Goal: Information Seeking & Learning: Check status

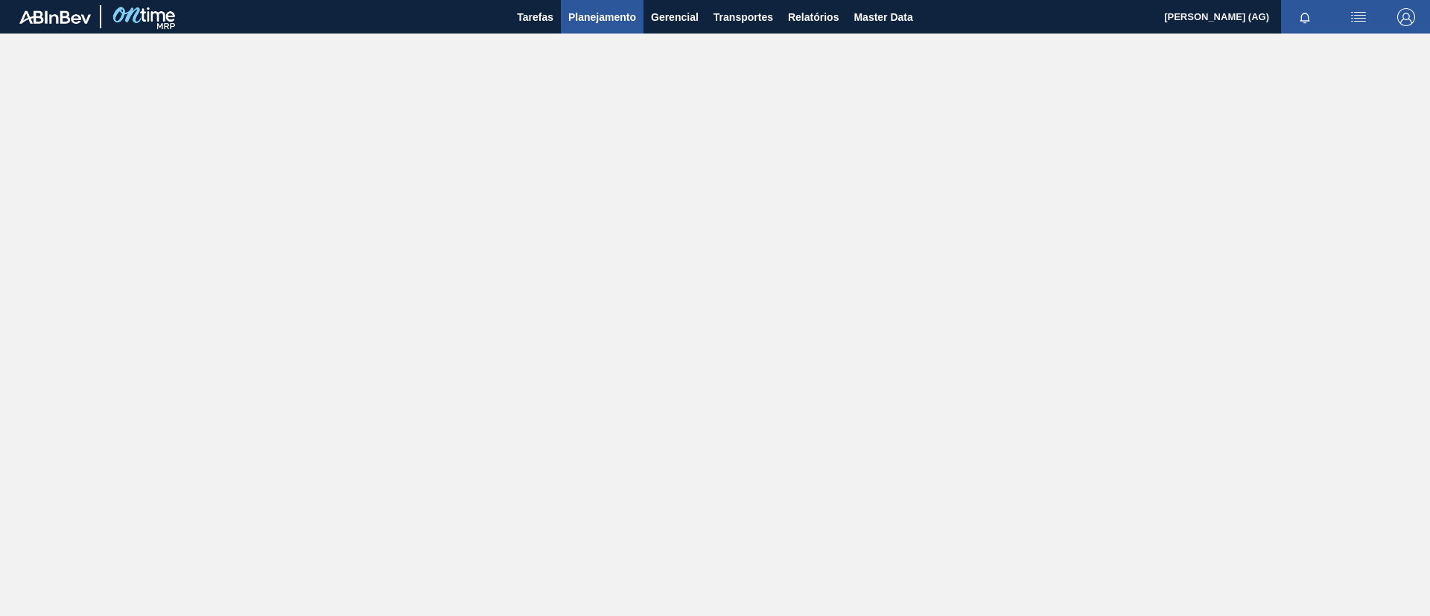
click at [638, 16] on button "Planejamento" at bounding box center [602, 17] width 83 height 34
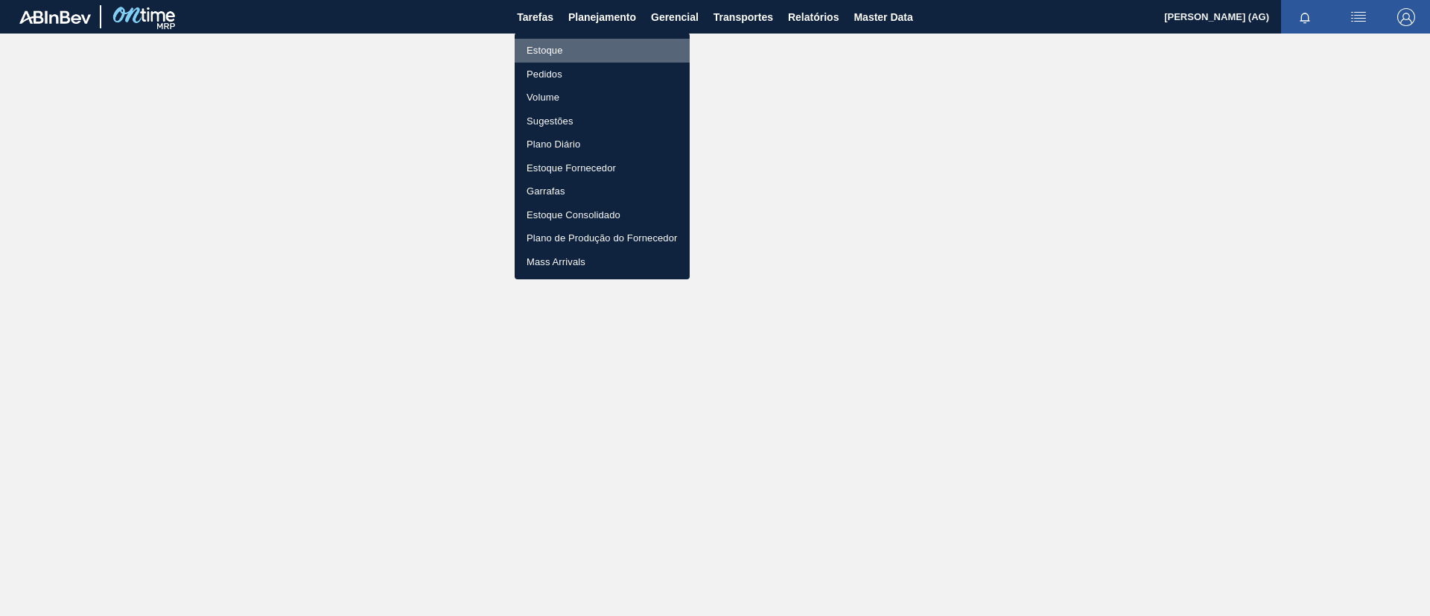
click at [562, 53] on li "Estoque" at bounding box center [602, 51] width 175 height 24
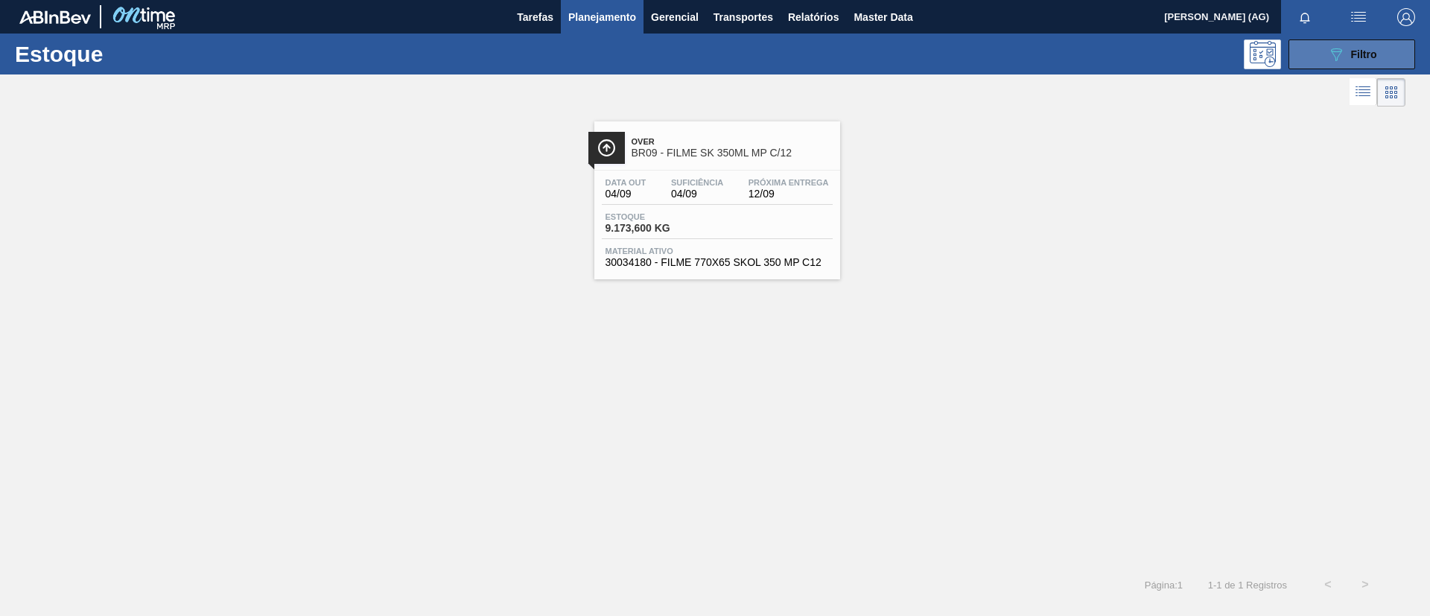
click at [1322, 55] on button "089F7B8B-B2A5-4AFE-B5C0-19BA573D28AC Filtro" at bounding box center [1352, 54] width 127 height 30
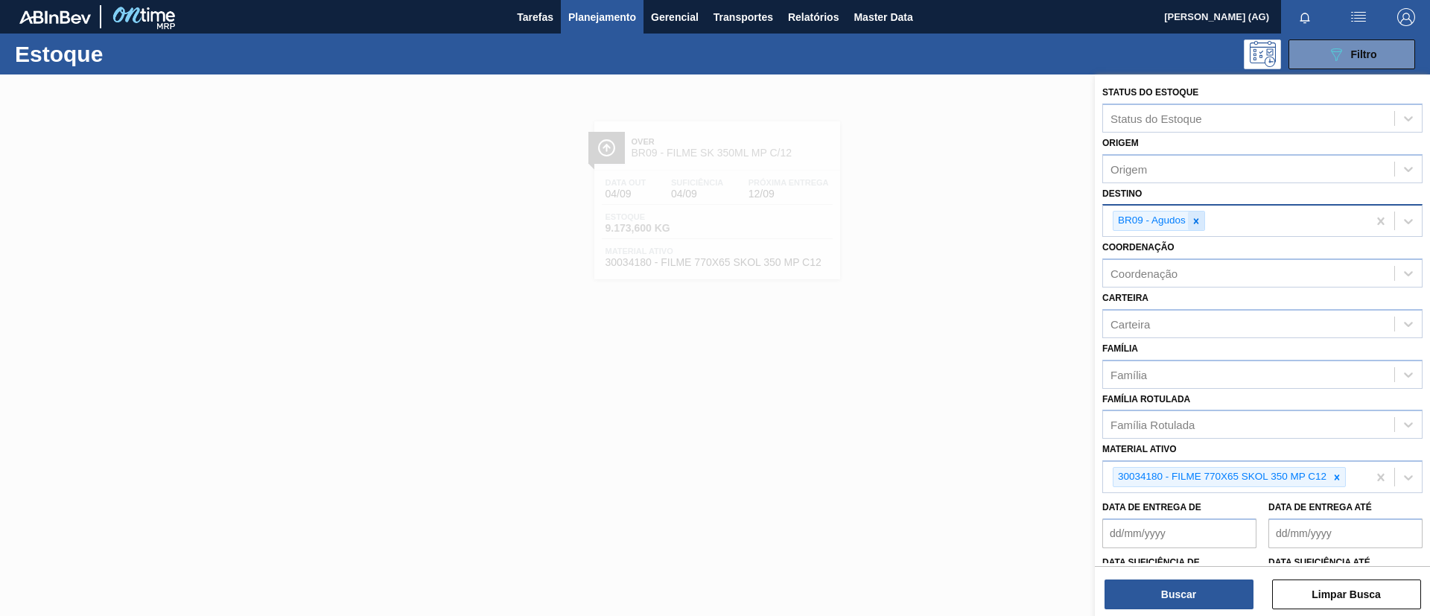
click at [1195, 220] on icon at bounding box center [1196, 221] width 10 height 10
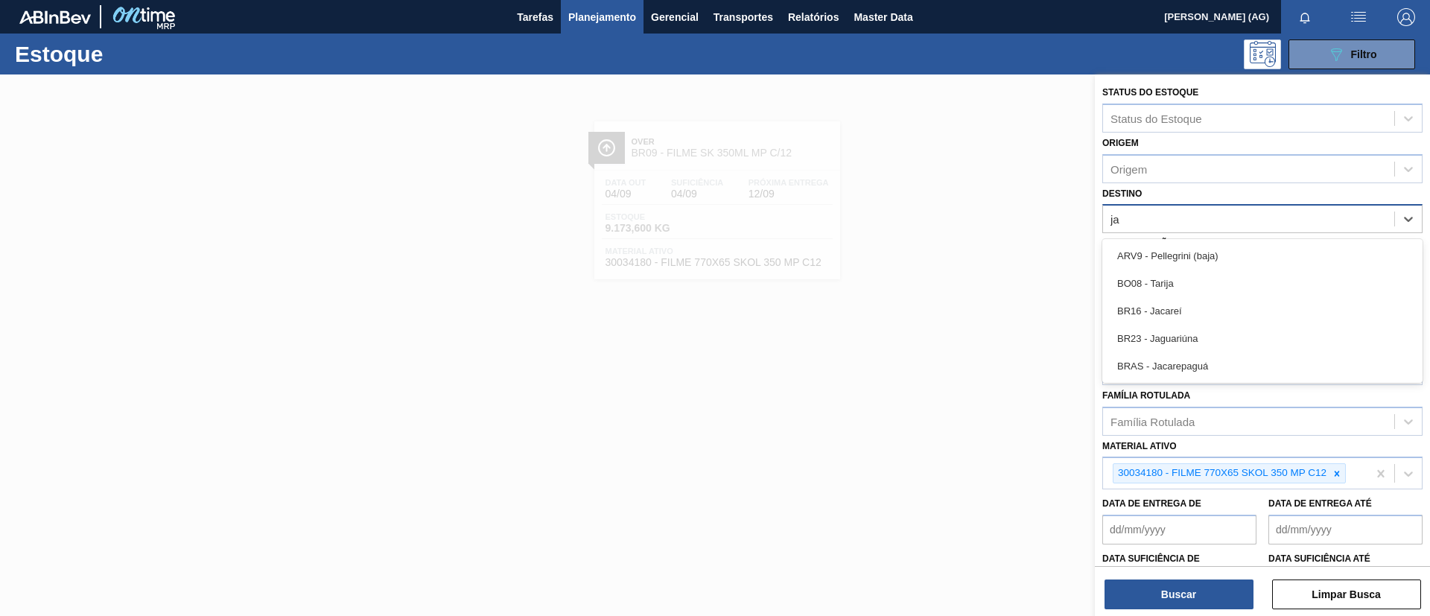
type input "jag"
drag, startPoint x: 1195, startPoint y: 226, endPoint x: 1201, endPoint y: 243, distance: 17.4
click at [1201, 243] on div "Status do Estoque Status do Estoque Origem Origem Destino option BR09 - Agudos,…" at bounding box center [1262, 368] width 335 height 588
type input "jagu"
click at [1182, 255] on div "BR23 - Jaguariúna" at bounding box center [1262, 256] width 320 height 28
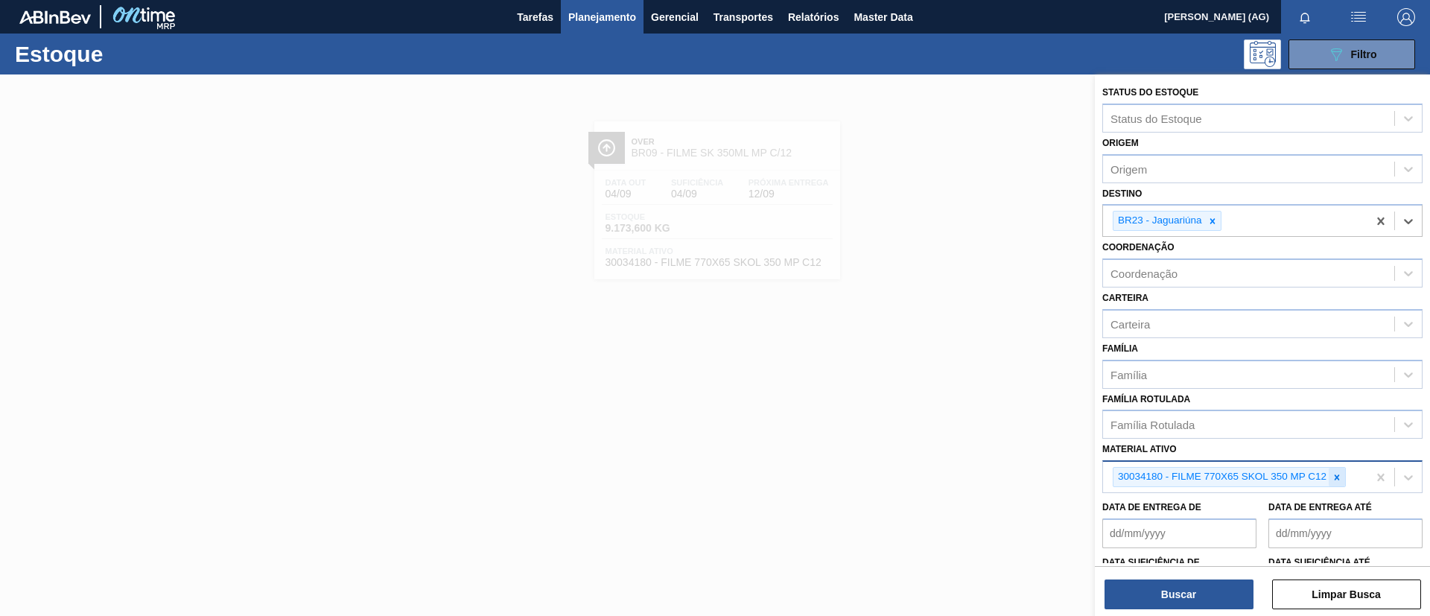
click at [1338, 479] on icon at bounding box center [1337, 476] width 5 height 5
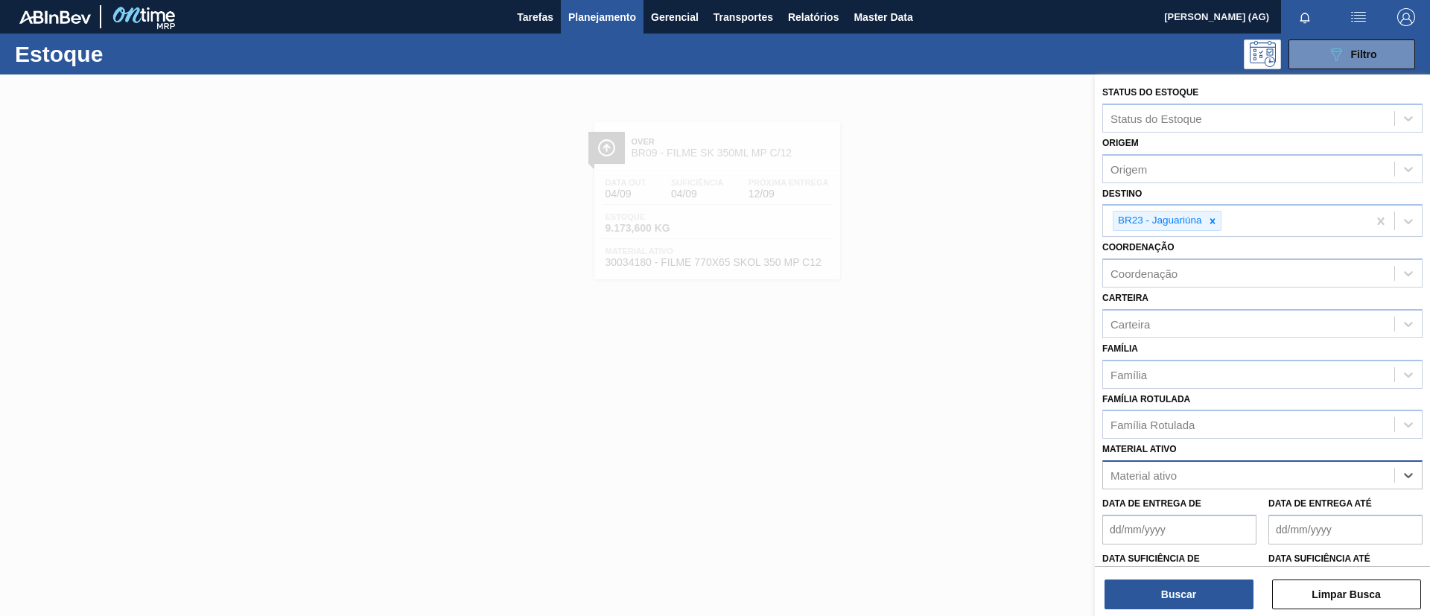
paste ativo "20005436"
type ativo "20005436"
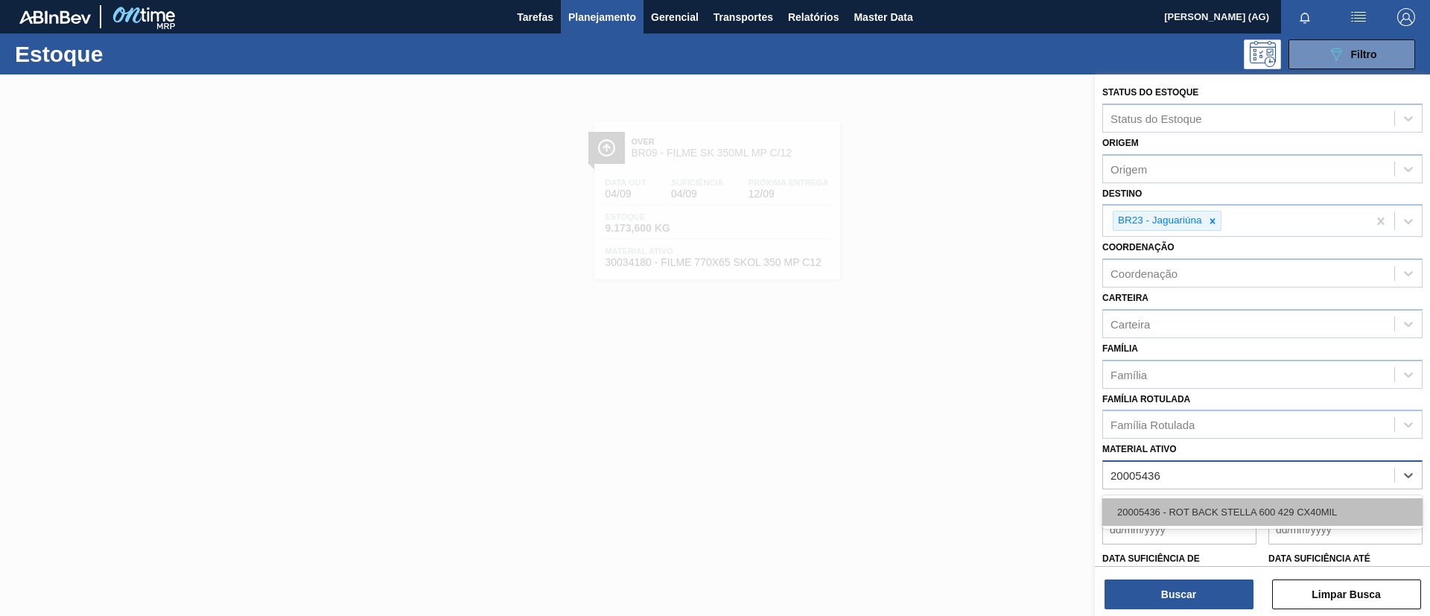
click at [1286, 519] on div "20005436 - ROT BACK STELLA 600 429 CX40MIL" at bounding box center [1262, 512] width 320 height 28
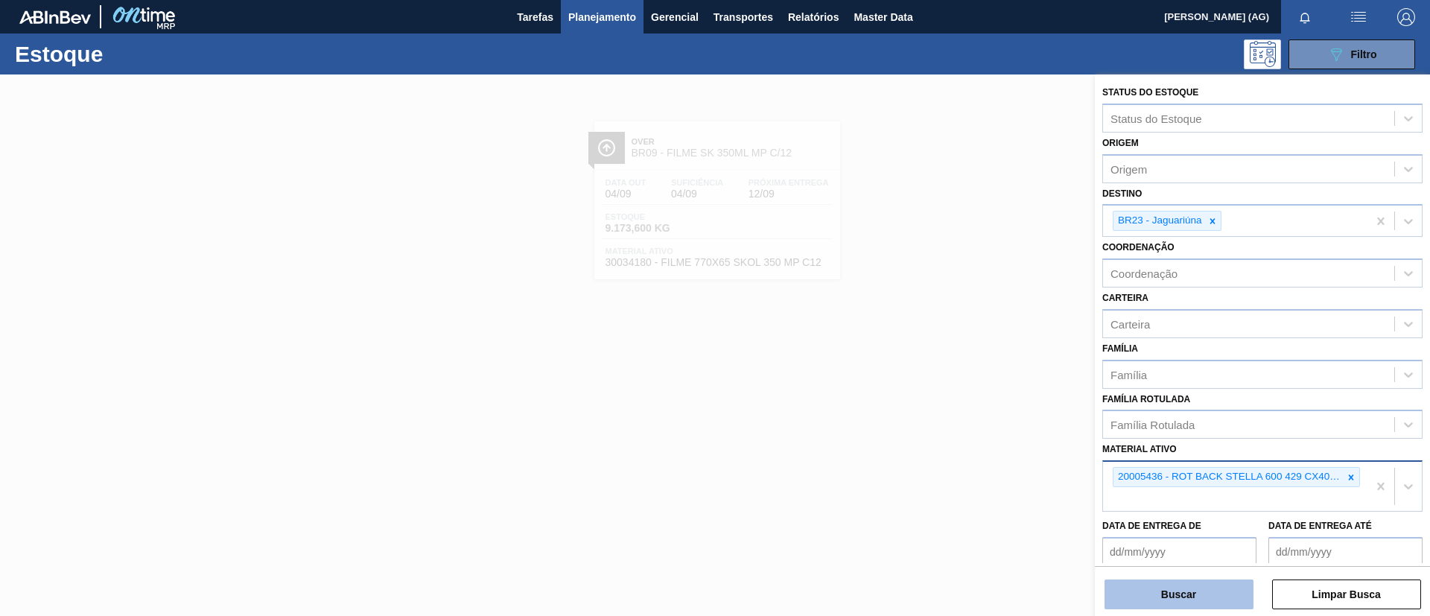
click at [1136, 596] on button "Buscar" at bounding box center [1179, 594] width 149 height 30
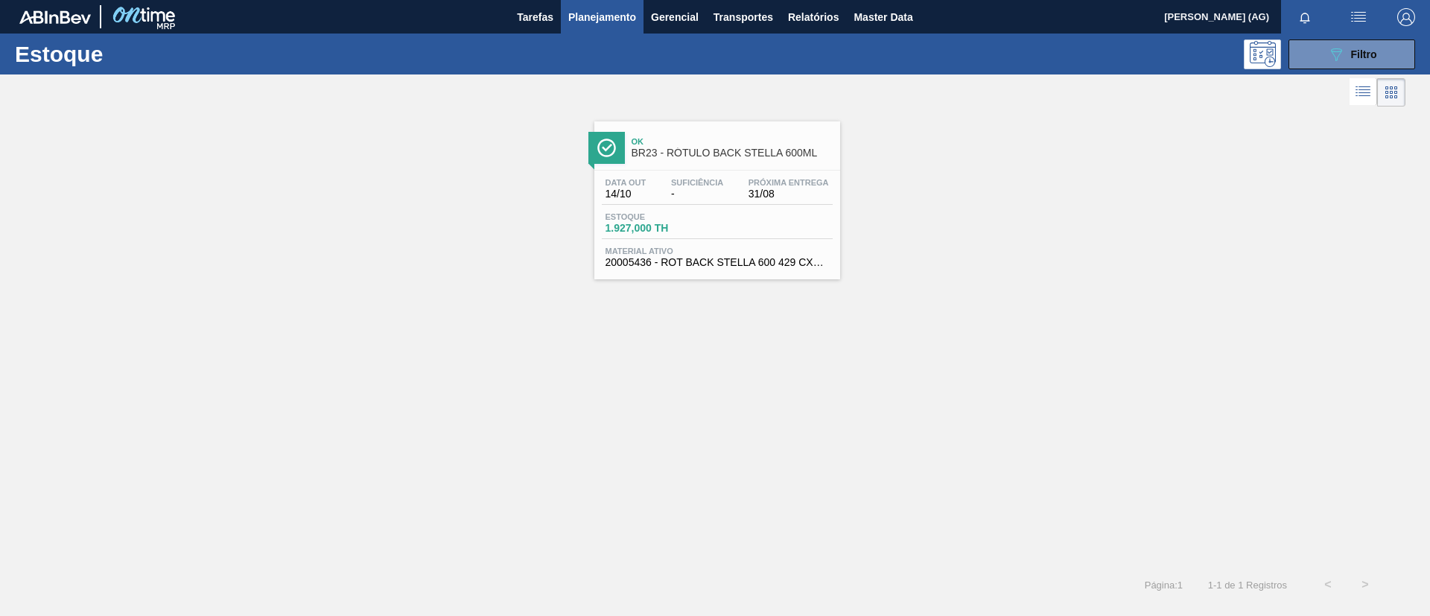
click at [617, 149] on div at bounding box center [606, 148] width 36 height 32
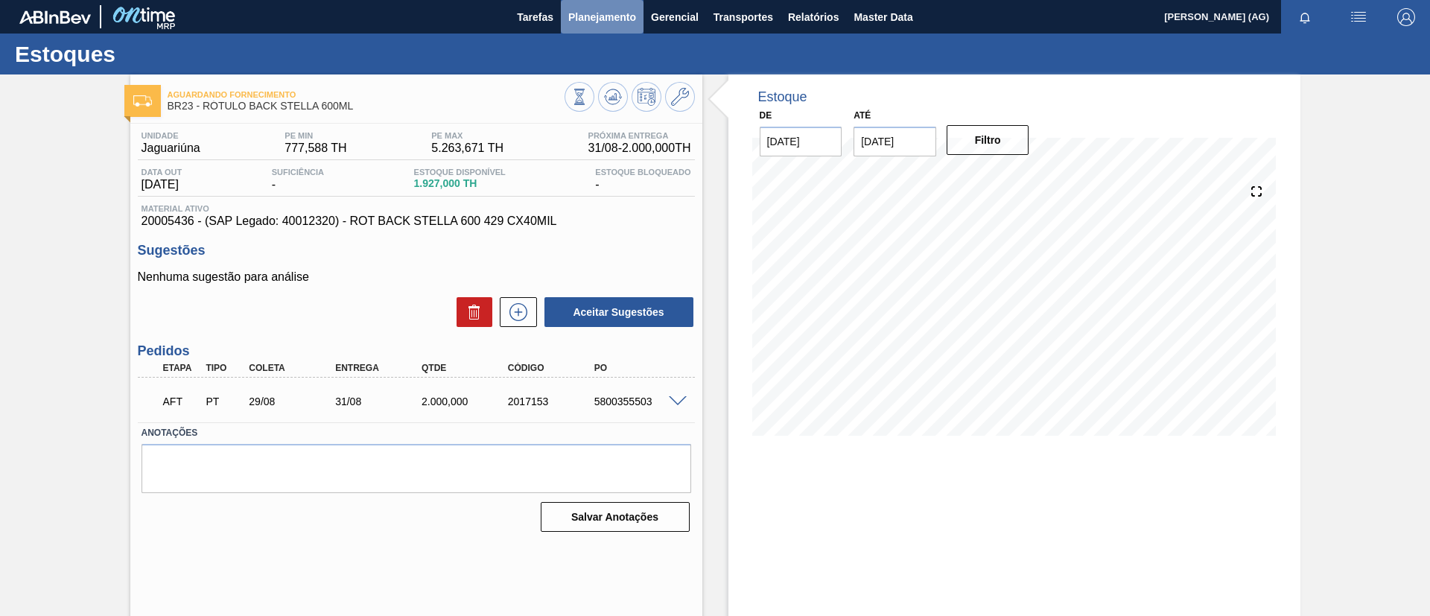
click at [603, 7] on button "Planejamento" at bounding box center [602, 17] width 83 height 34
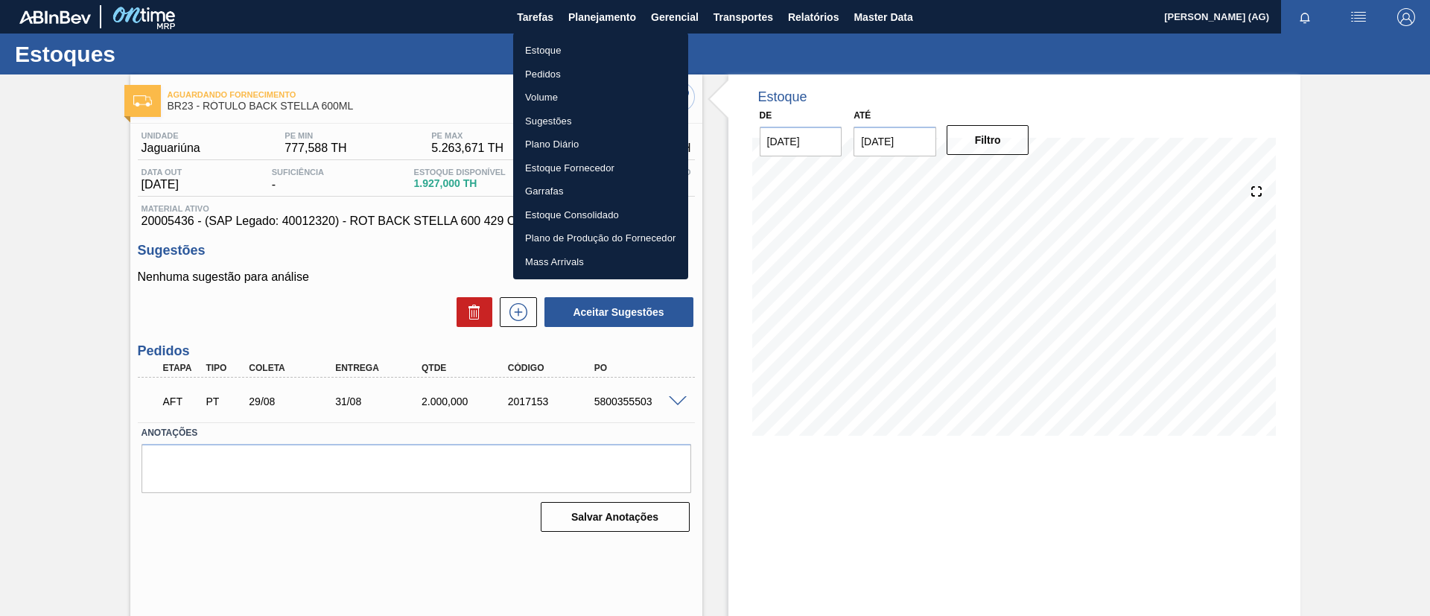
click at [562, 39] on li "Estoque" at bounding box center [600, 51] width 175 height 24
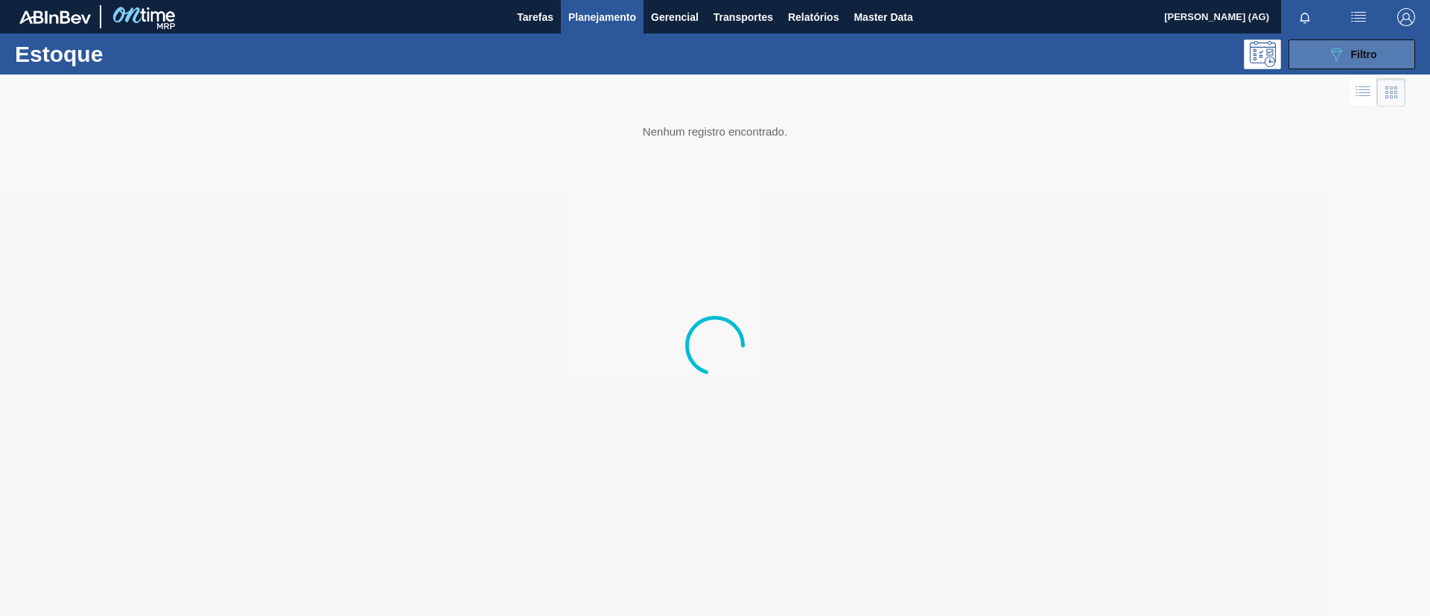
click at [1365, 57] on span "Filtro" at bounding box center [1364, 54] width 26 height 12
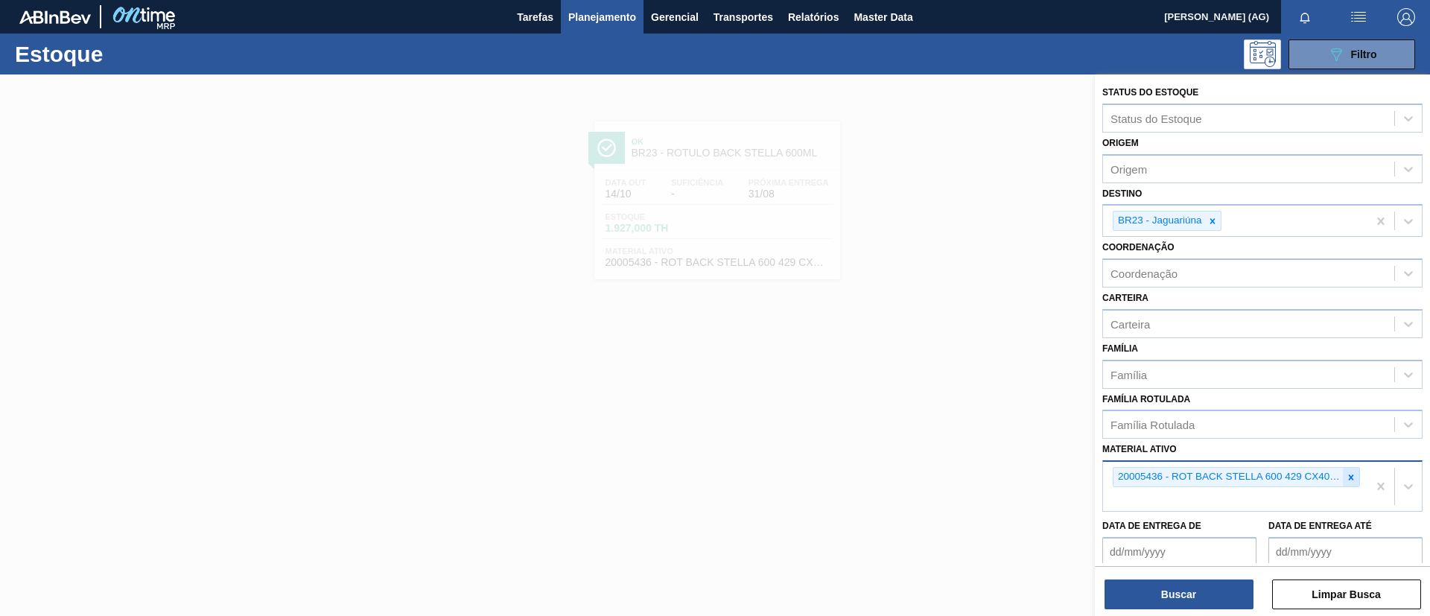
click at [1350, 472] on icon at bounding box center [1351, 477] width 10 height 10
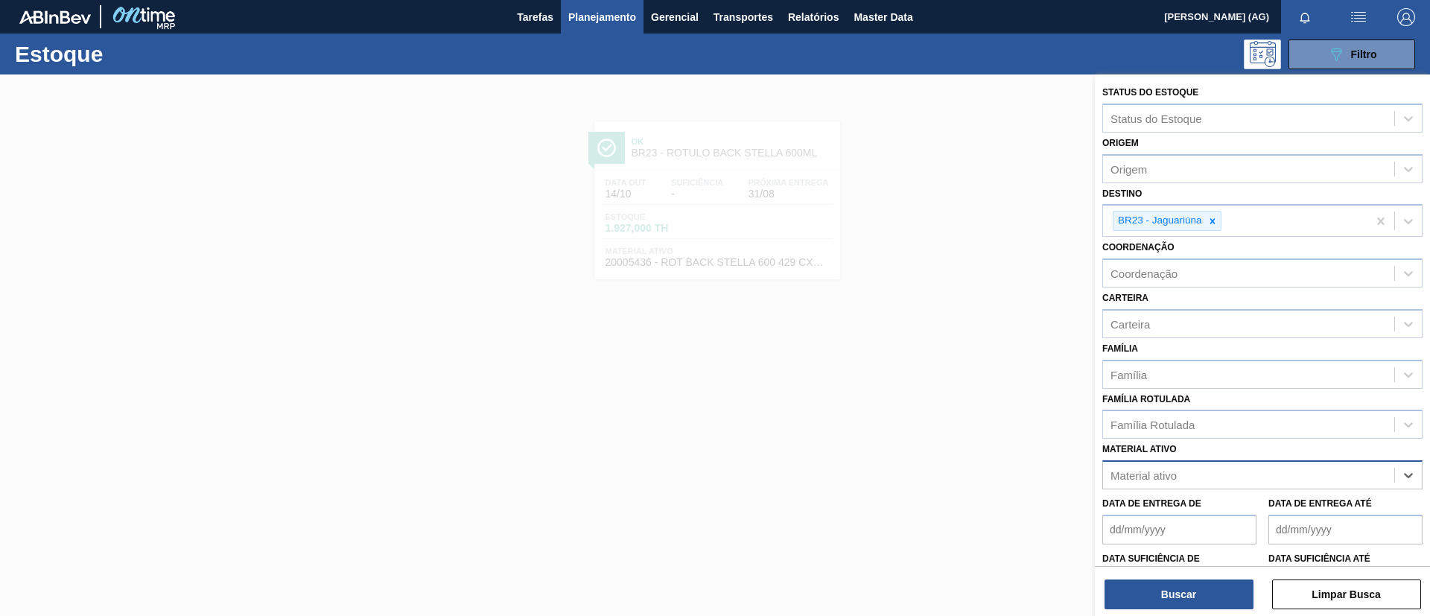
paste ativo "30008450"
type ativo "30008450"
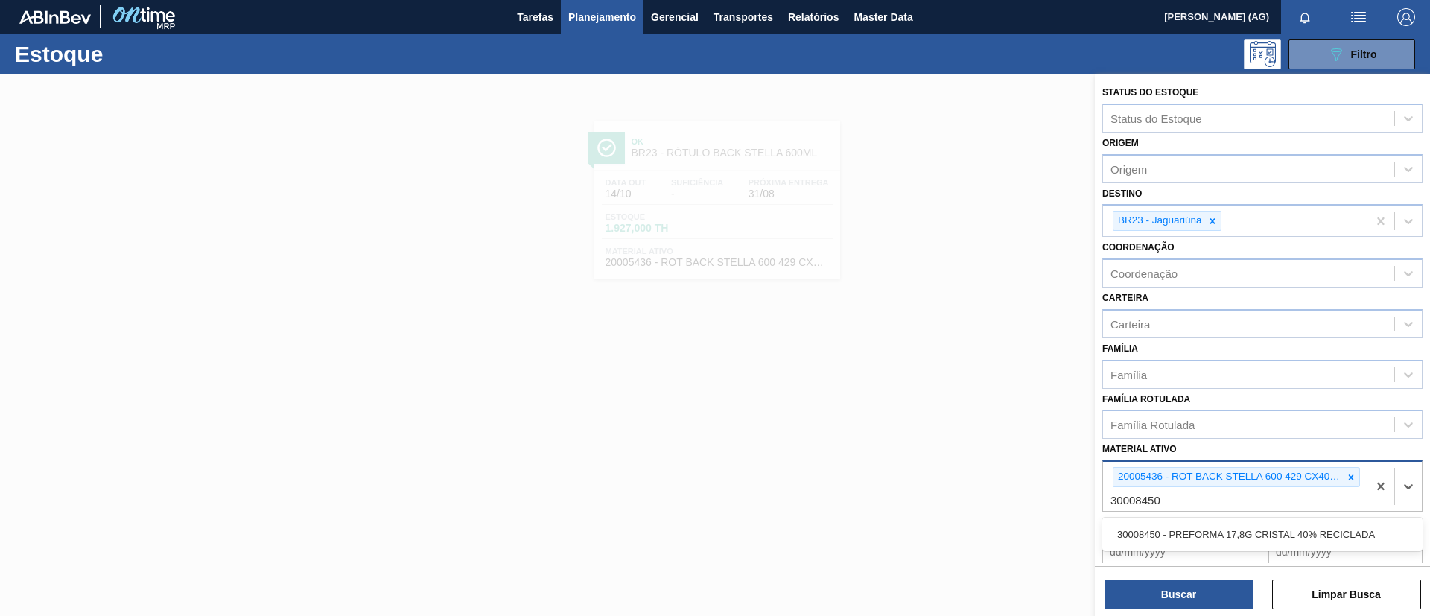
click at [1245, 524] on div "30008450 - PREFORMA 17,8G CRISTAL 40% RECICLADA" at bounding box center [1262, 535] width 320 height 28
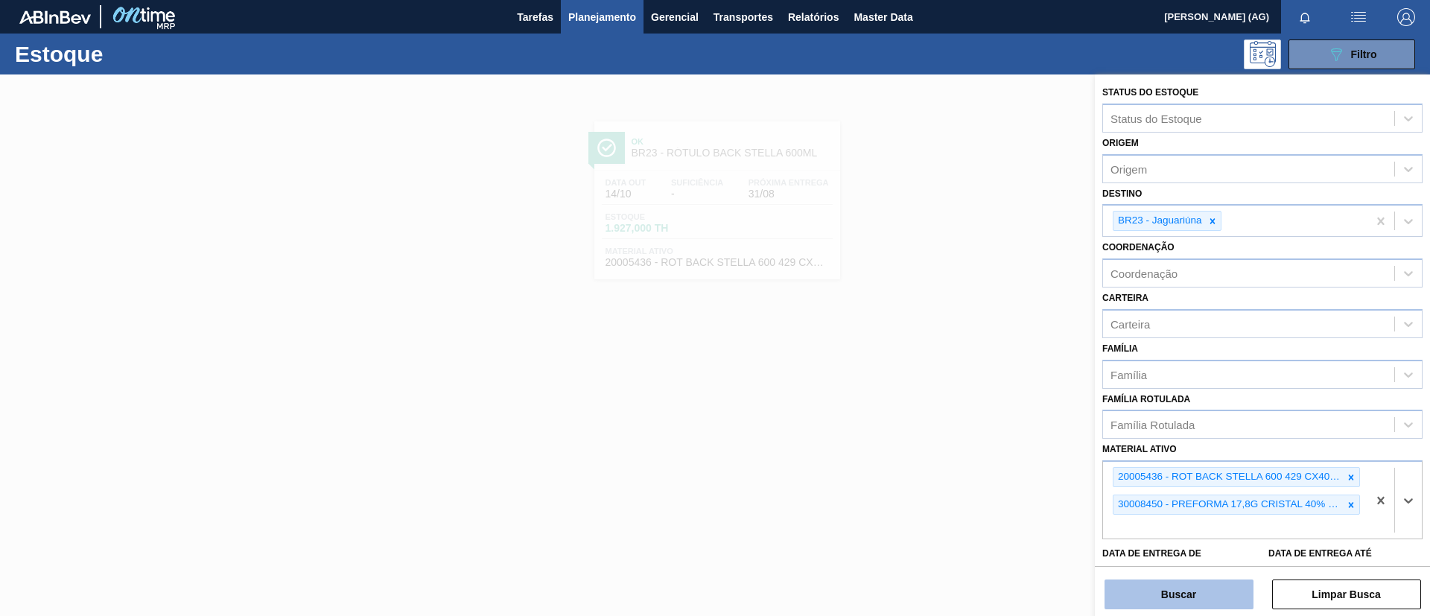
click at [1219, 604] on button "Buscar" at bounding box center [1179, 594] width 149 height 30
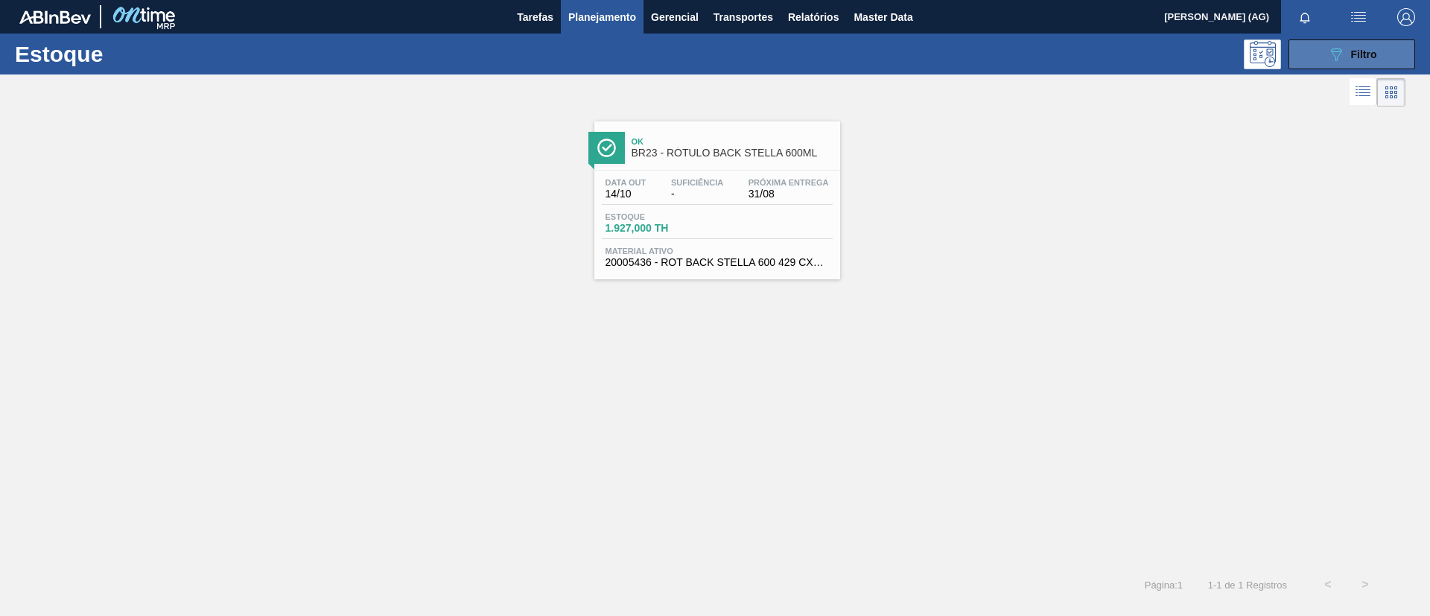
click at [1336, 66] on button "089F7B8B-B2A5-4AFE-B5C0-19BA573D28AC Filtro" at bounding box center [1352, 54] width 127 height 30
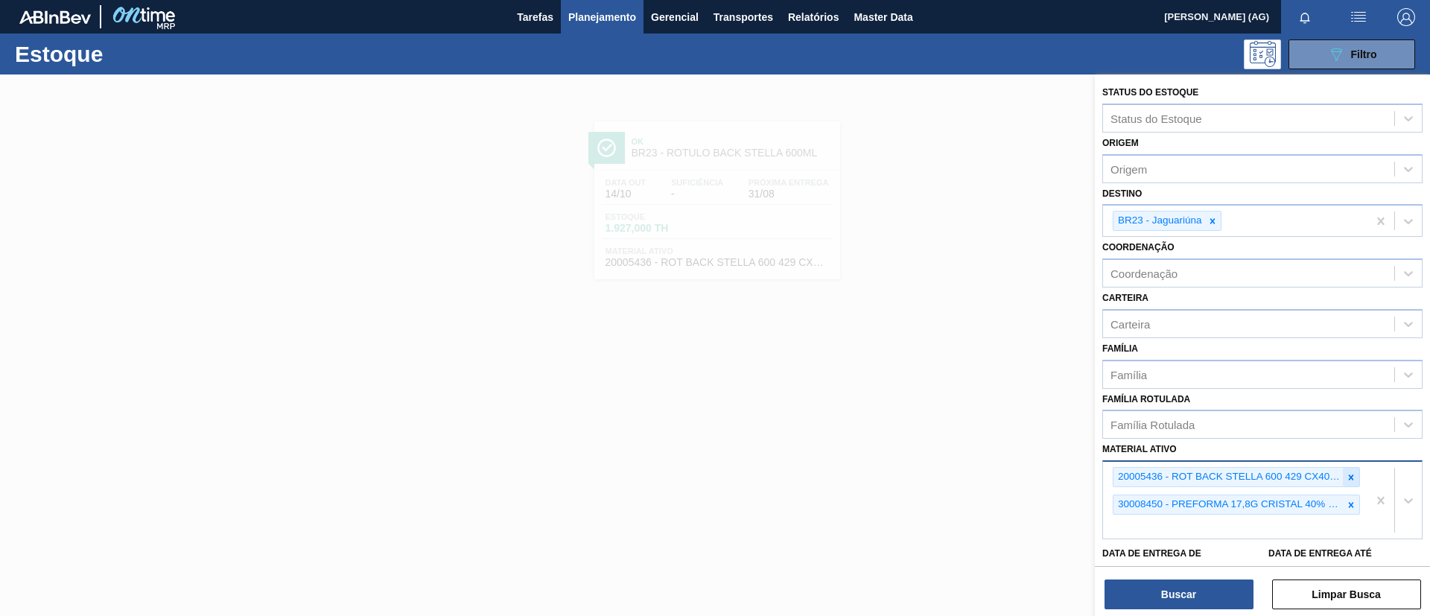
click at [1353, 475] on icon at bounding box center [1351, 477] width 10 height 10
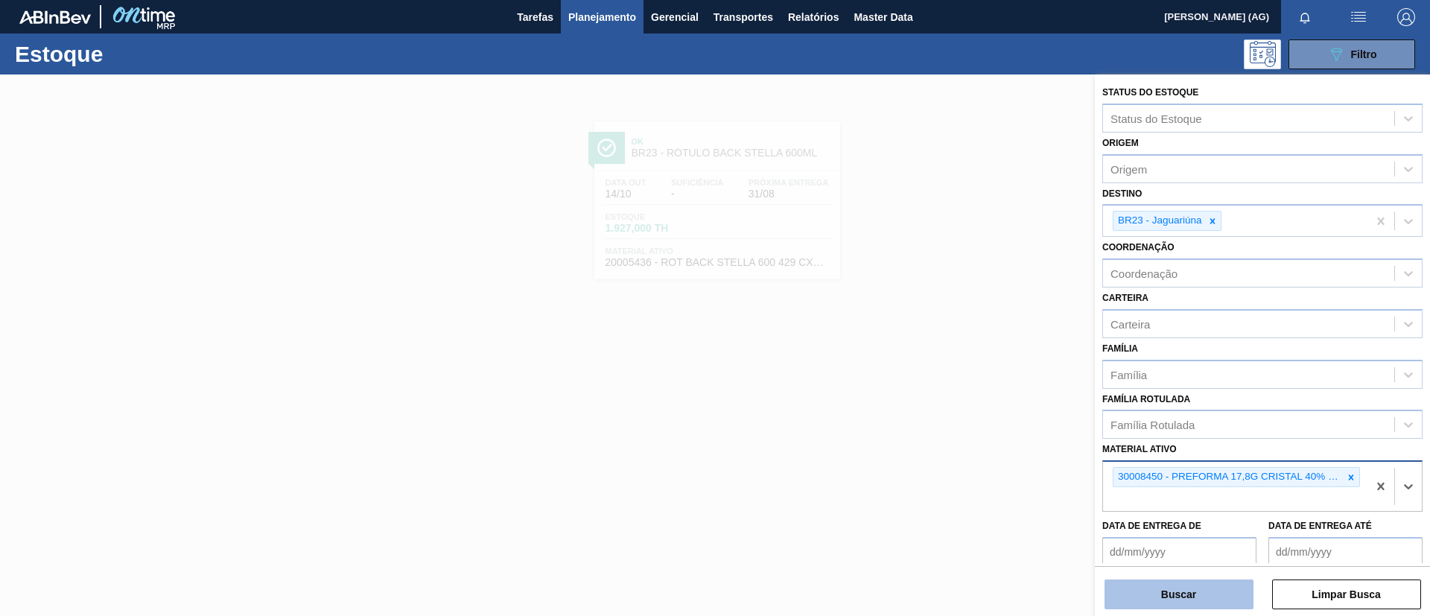
click at [1178, 591] on button "Buscar" at bounding box center [1179, 594] width 149 height 30
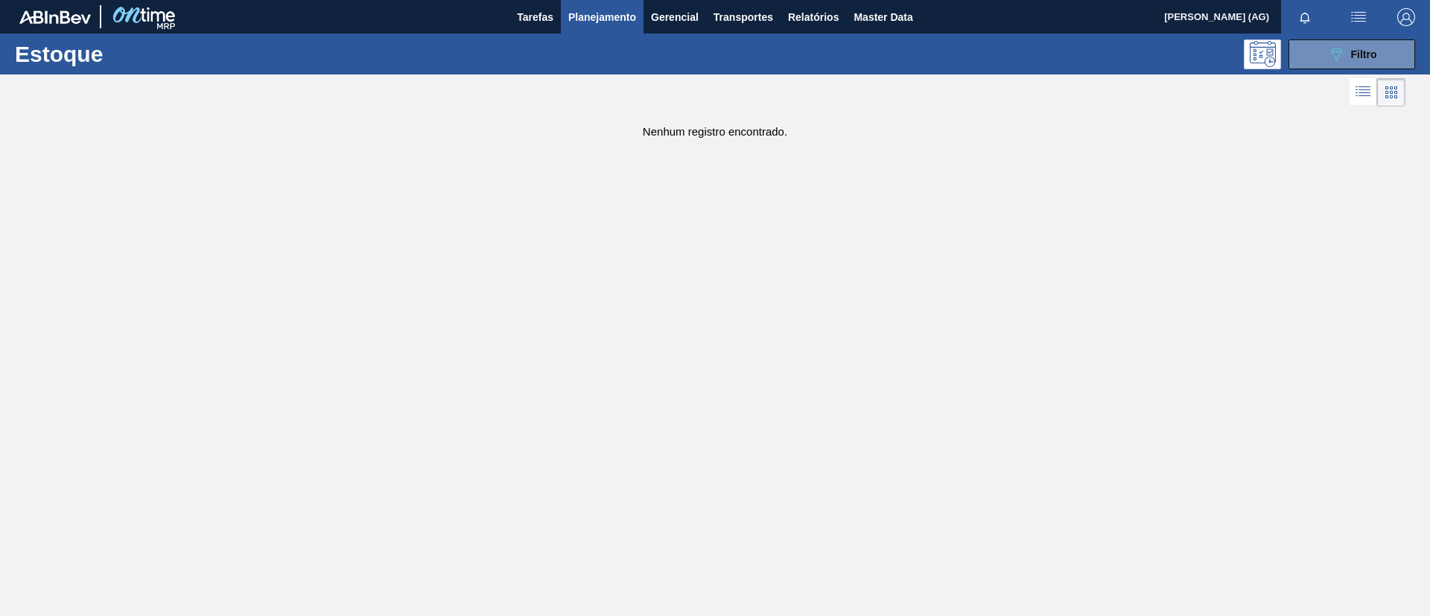
click at [1325, 34] on div "Estoque 089F7B8B-B2A5-4AFE-B5C0-19BA573D28AC Filtro" at bounding box center [715, 54] width 1430 height 41
click at [1323, 45] on button "089F7B8B-B2A5-4AFE-B5C0-19BA573D28AC Filtro" at bounding box center [1352, 54] width 127 height 30
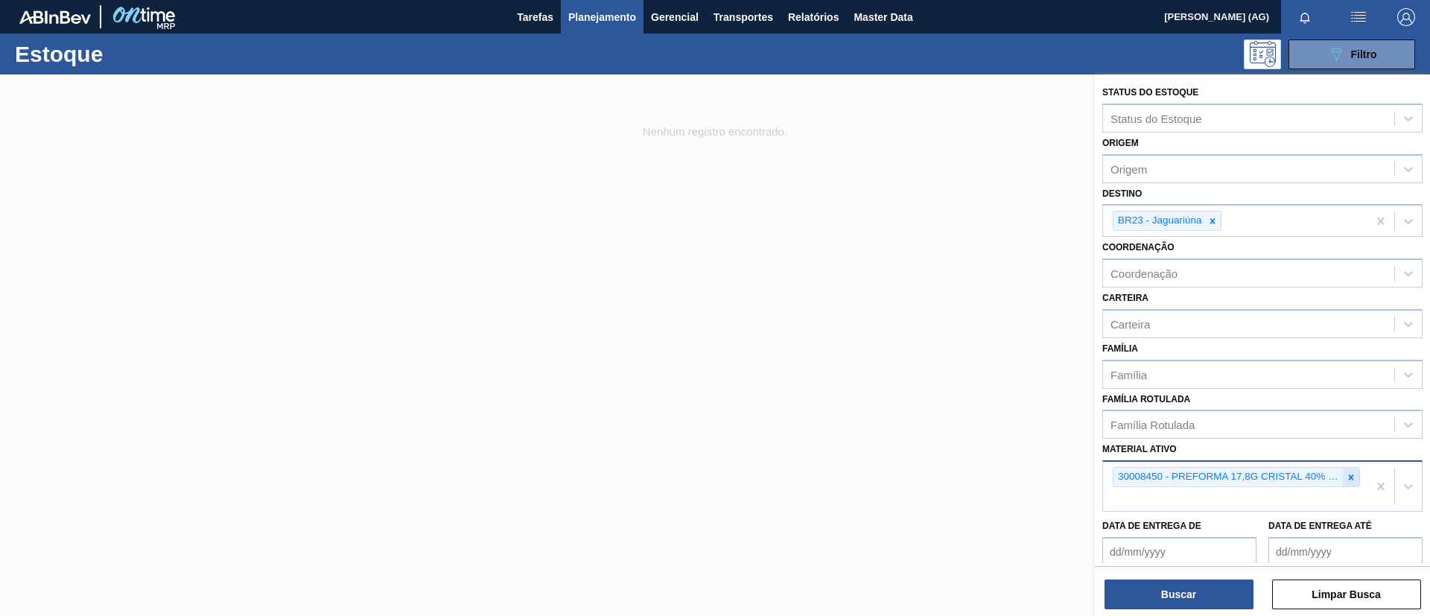
click at [1353, 483] on div at bounding box center [1351, 477] width 16 height 19
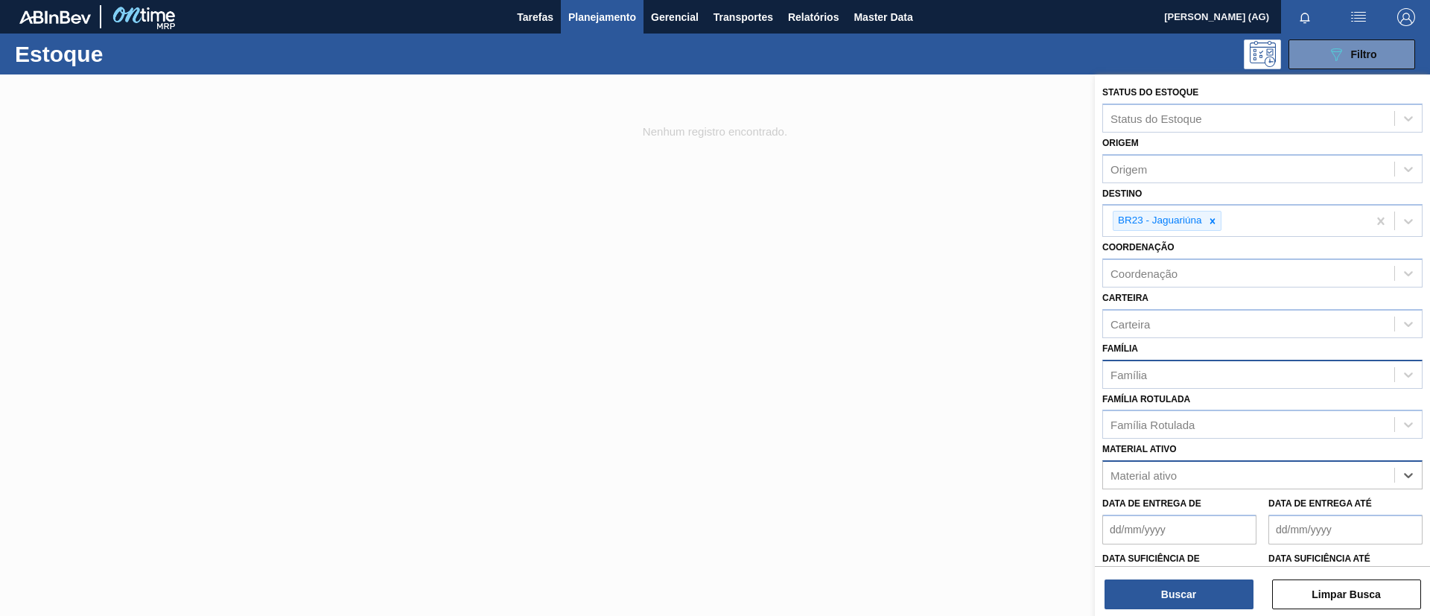
click at [1210, 387] on div "Família" at bounding box center [1262, 374] width 320 height 29
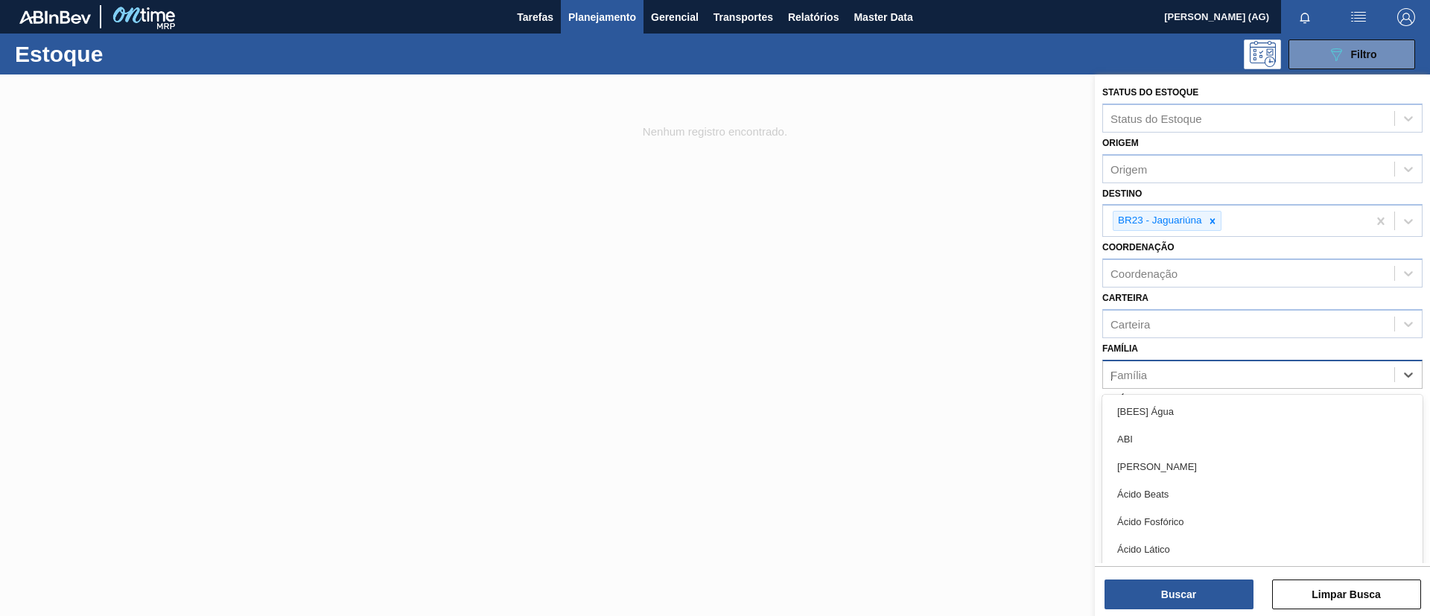
type input "pre"
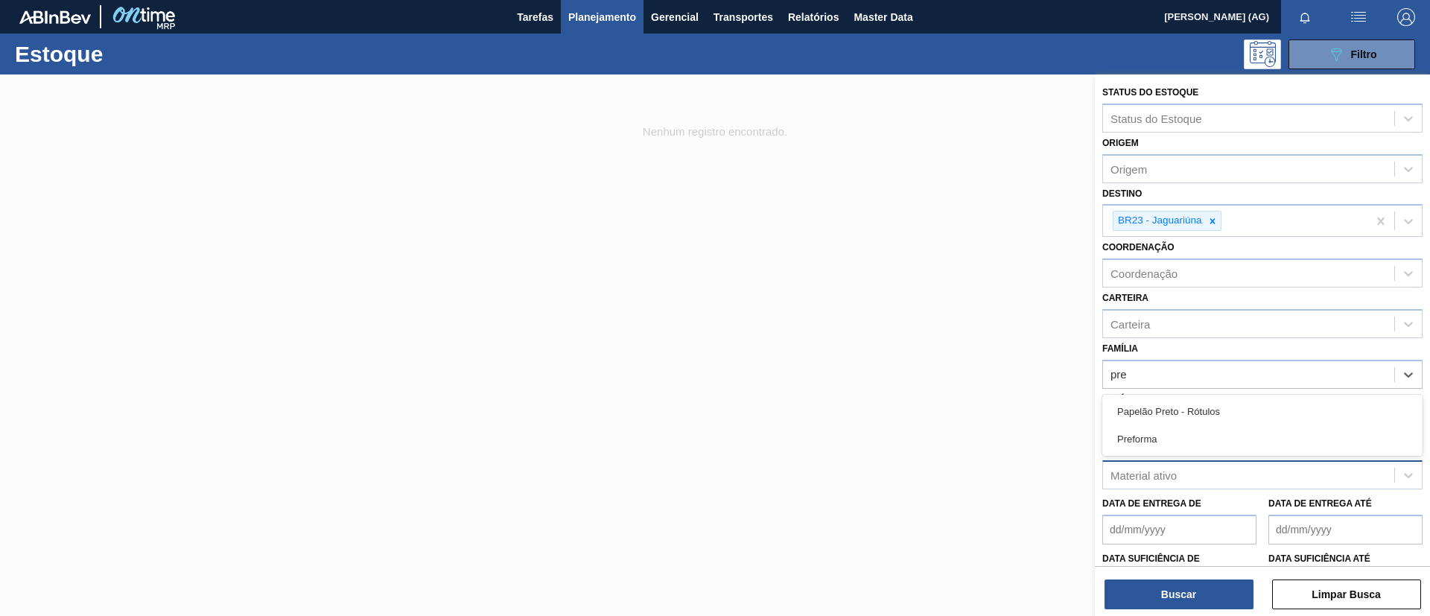
click at [1187, 439] on div "Preforma" at bounding box center [1262, 439] width 320 height 28
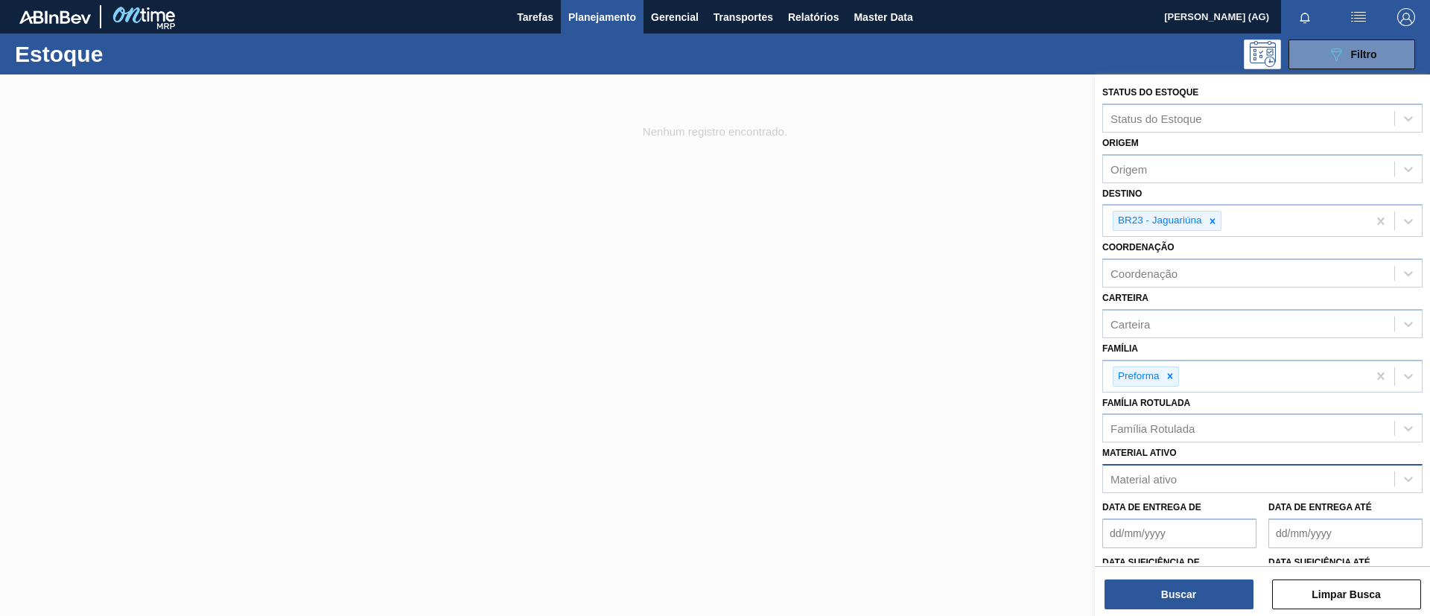
drag, startPoint x: 1198, startPoint y: 572, endPoint x: 1190, endPoint y: 615, distance: 43.1
click at [1198, 573] on div "Buscar Limpar Busca" at bounding box center [1262, 587] width 335 height 42
click at [947, 550] on div at bounding box center [715, 382] width 1430 height 616
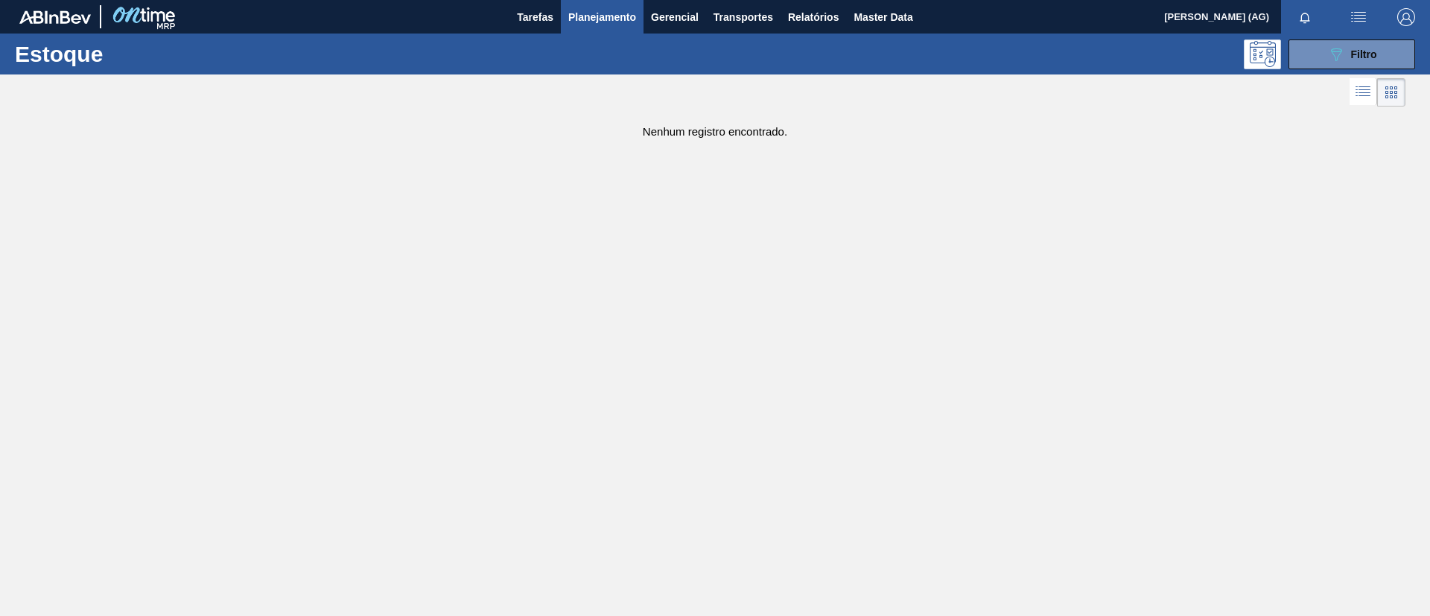
click at [1371, 37] on div "Estoque 089F7B8B-B2A5-4AFE-B5C0-19BA573D28AC Filtro" at bounding box center [715, 54] width 1430 height 41
click at [1364, 60] on div "089F7B8B-B2A5-4AFE-B5C0-19BA573D28AC Filtro" at bounding box center [1352, 54] width 50 height 18
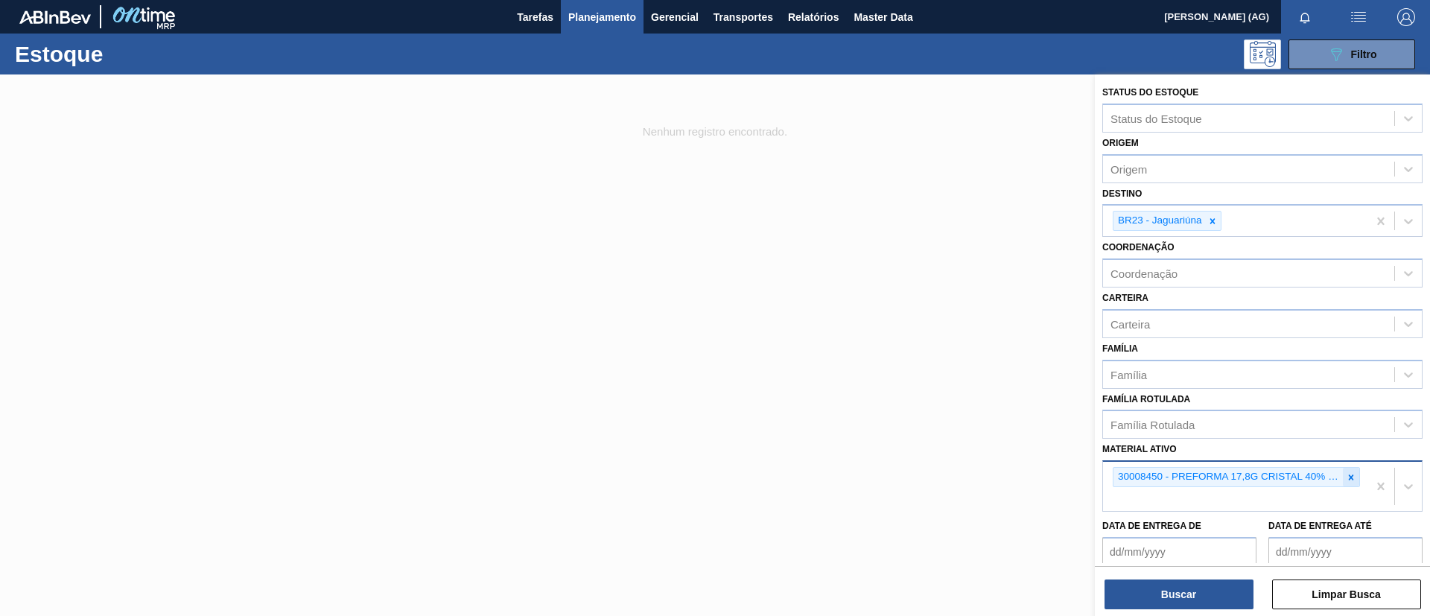
click at [1354, 472] on div at bounding box center [1351, 477] width 16 height 19
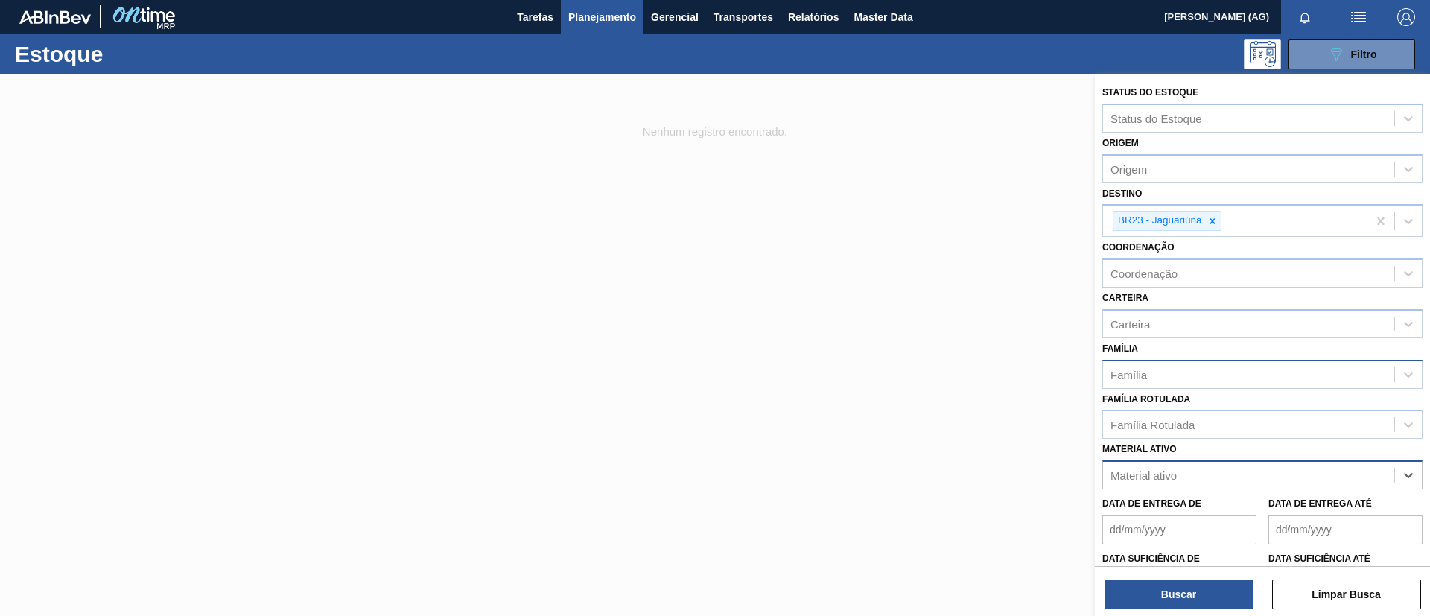
click at [1209, 380] on div "Família" at bounding box center [1248, 374] width 291 height 22
type input "pref"
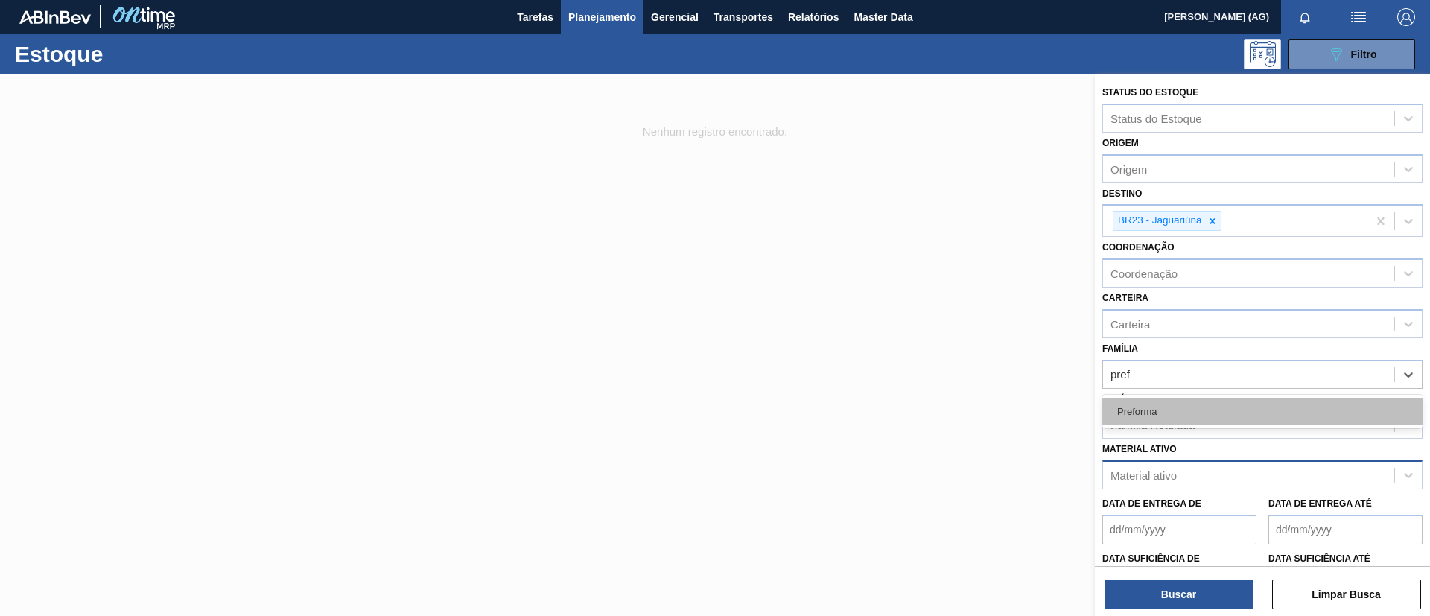
click at [1178, 406] on div "Preforma" at bounding box center [1262, 412] width 320 height 28
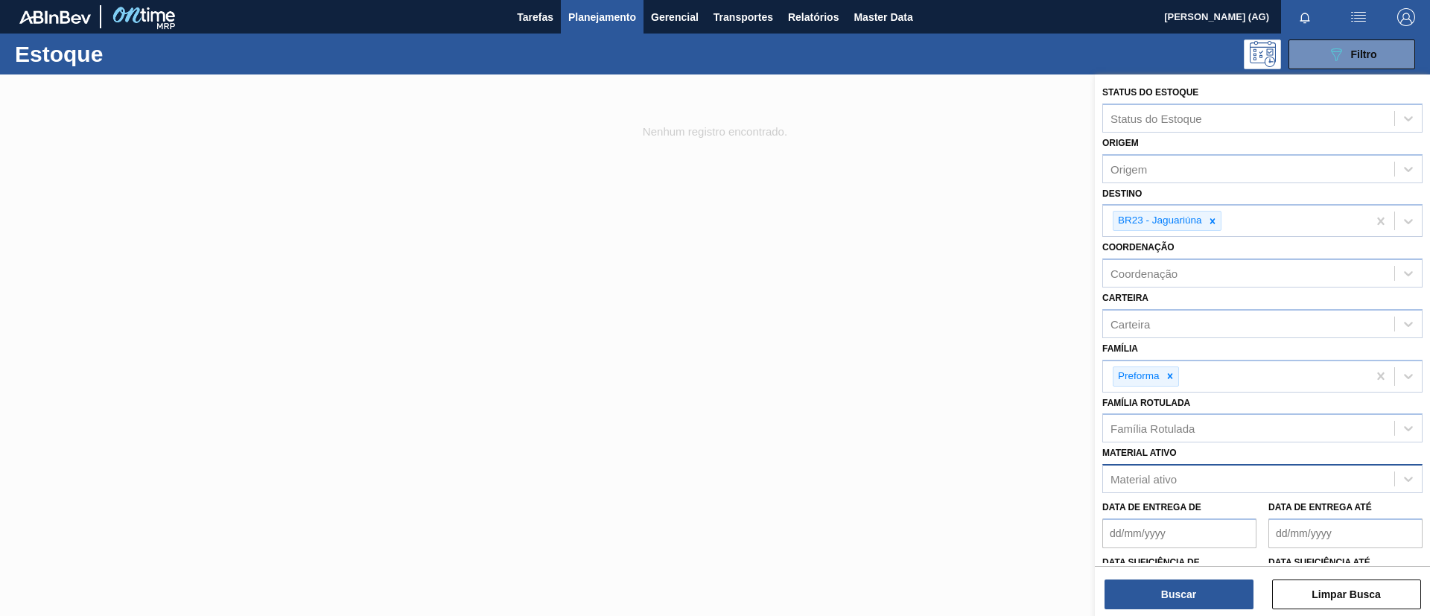
click at [1152, 577] on div "Buscar Limpar Busca" at bounding box center [1262, 587] width 335 height 42
click at [1154, 586] on button "Buscar" at bounding box center [1179, 594] width 149 height 30
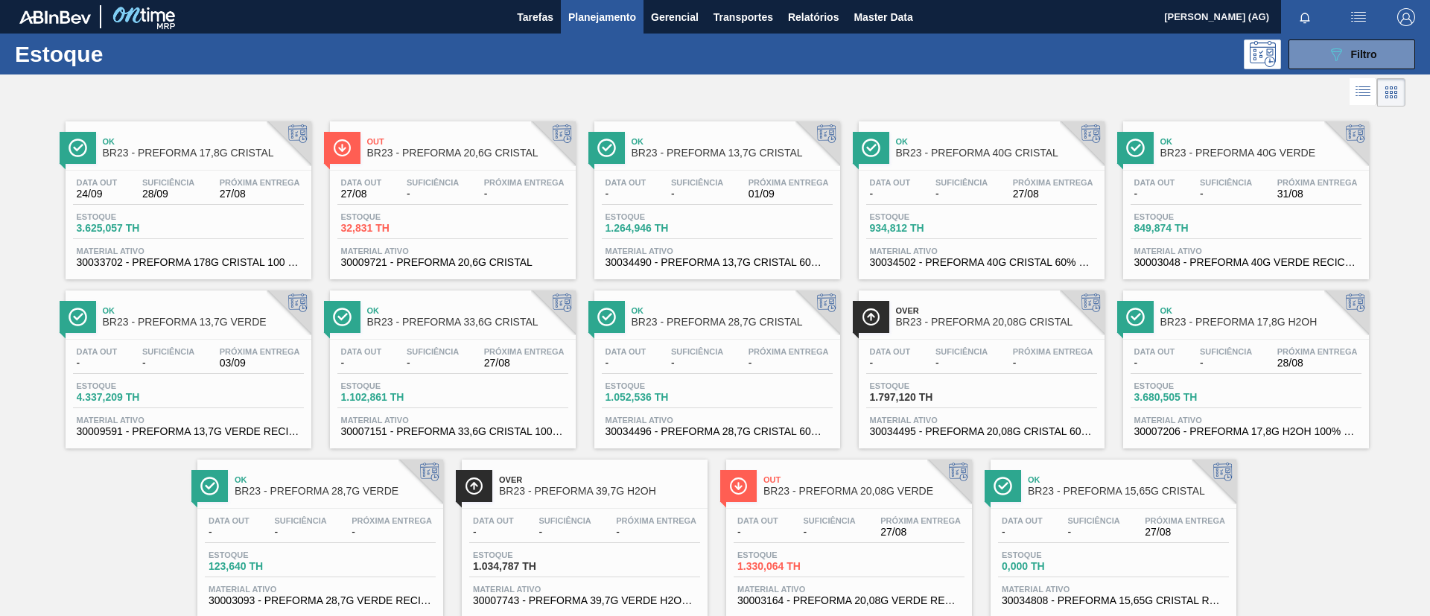
click at [200, 149] on span "BR23 - PREFORMA 17,8G CRISTAL" at bounding box center [203, 152] width 201 height 11
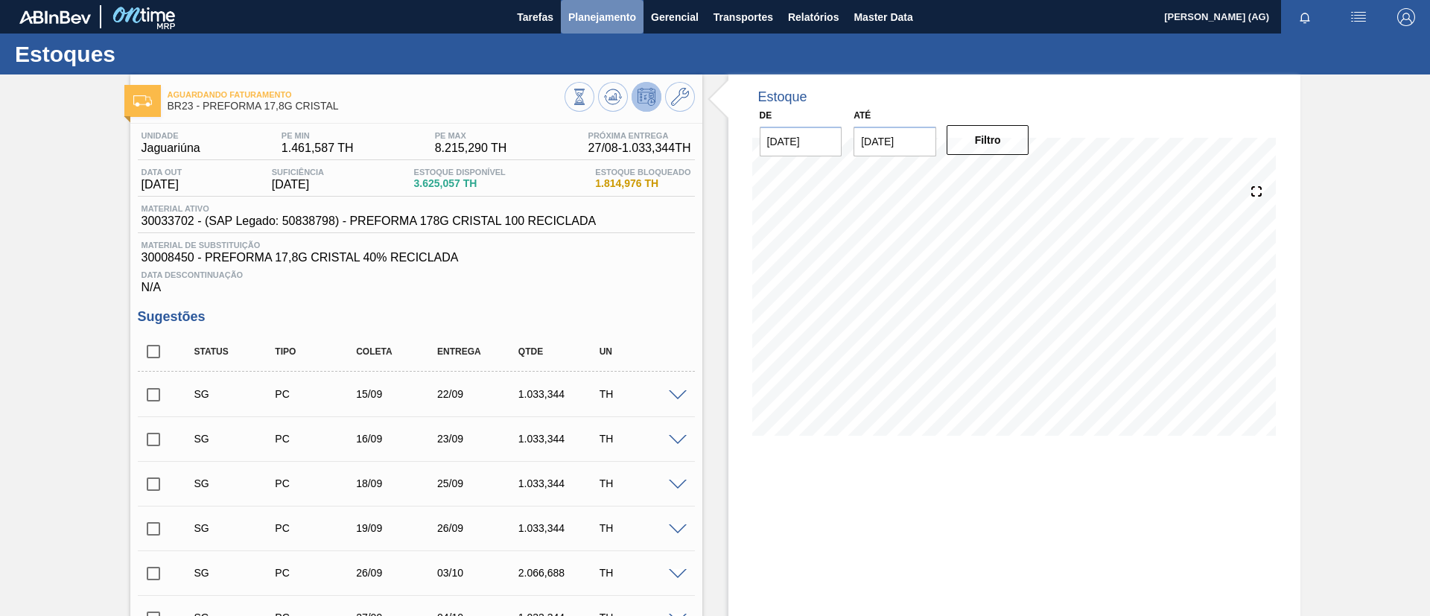
click at [612, 16] on span "Planejamento" at bounding box center [602, 17] width 68 height 18
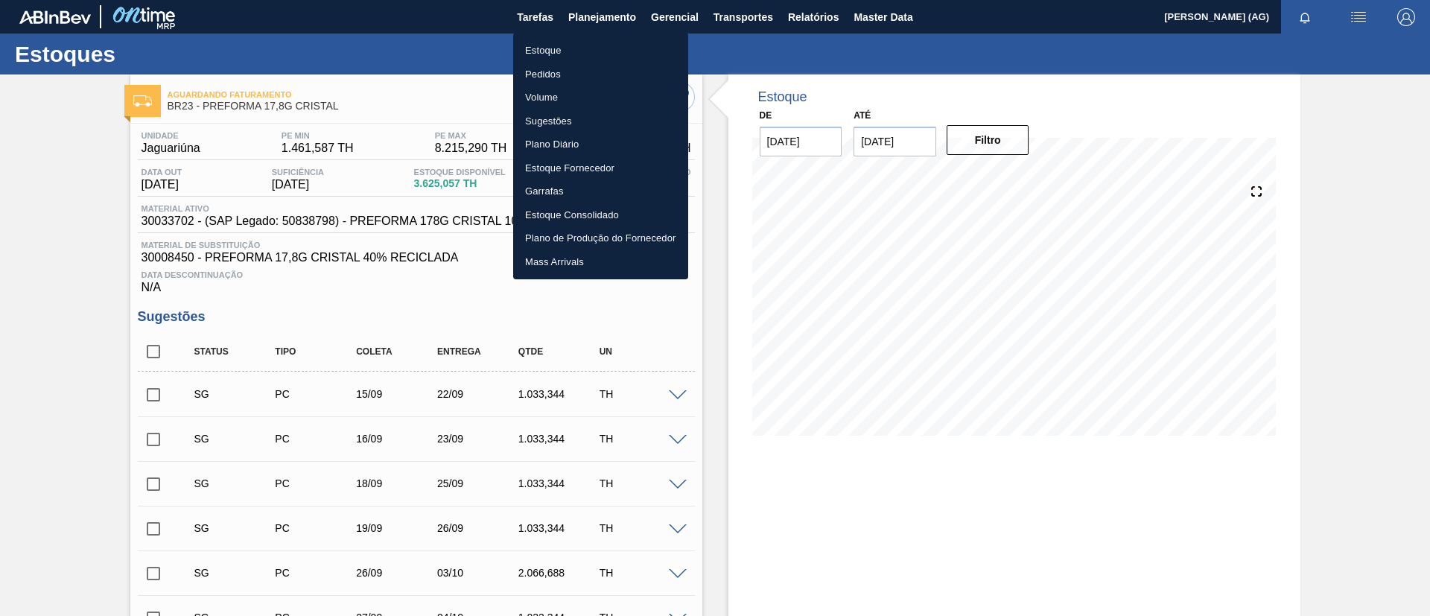
click at [560, 54] on li "Estoque" at bounding box center [600, 51] width 175 height 24
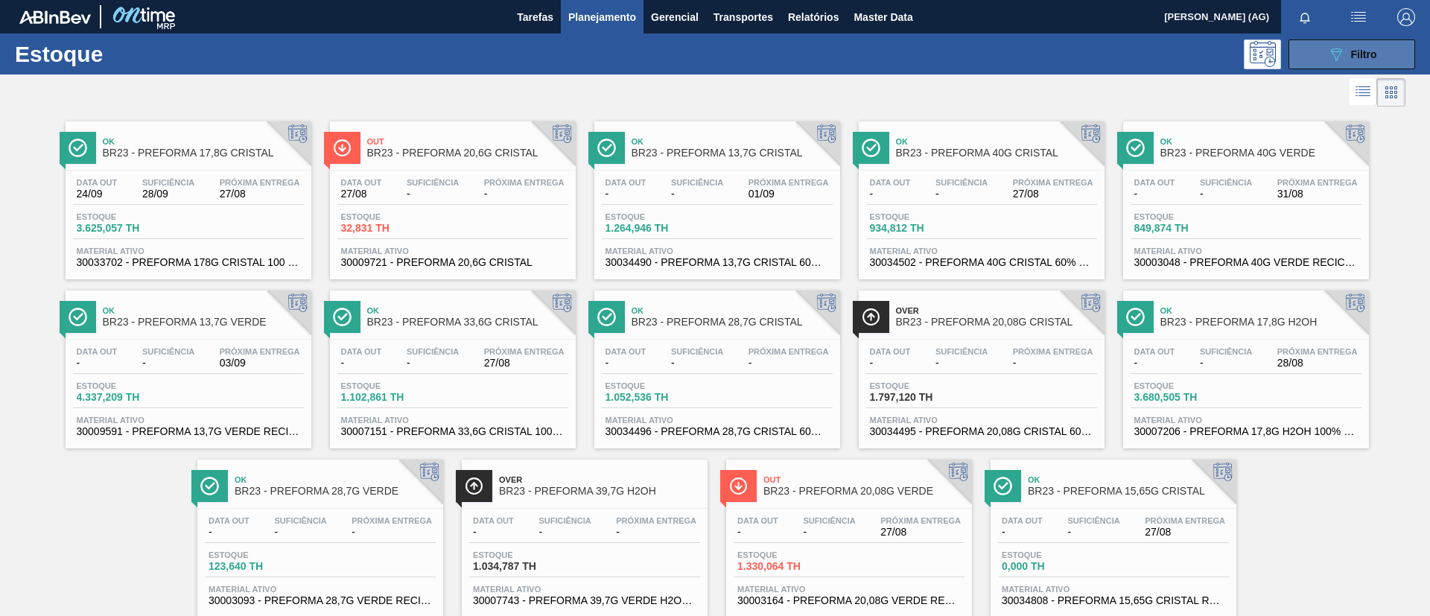
click at [1390, 57] on button "089F7B8B-B2A5-4AFE-B5C0-19BA573D28AC Filtro" at bounding box center [1352, 54] width 127 height 30
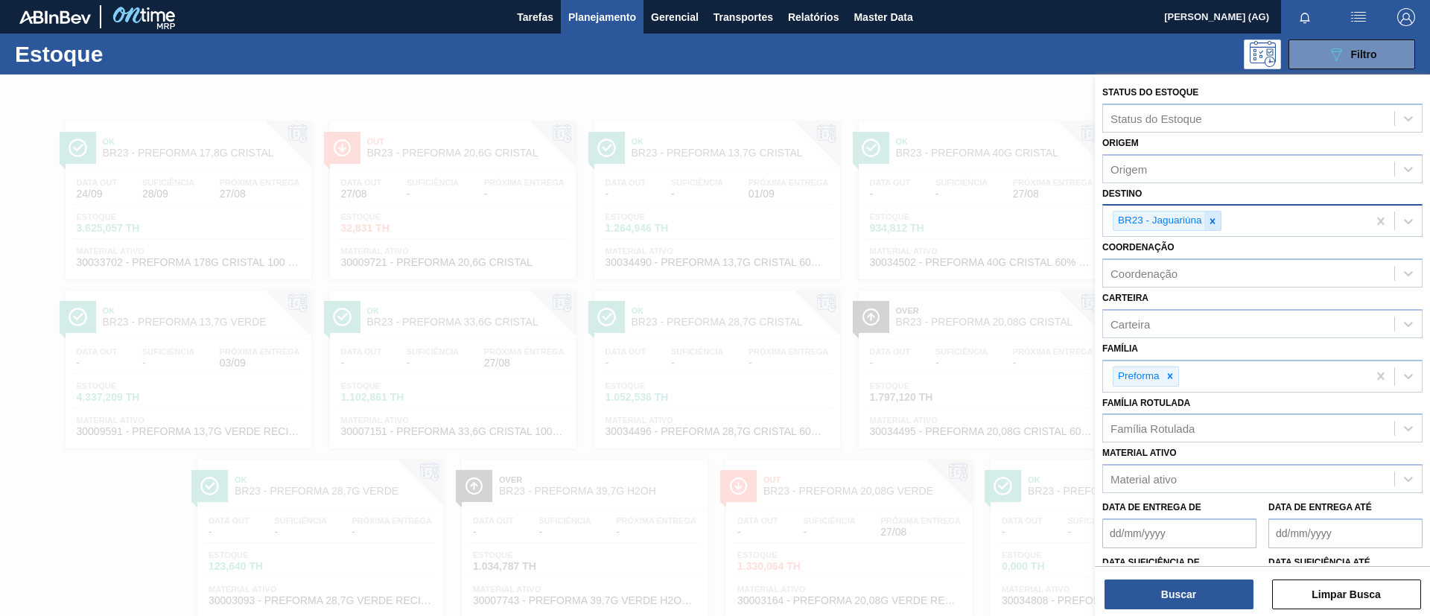
click at [1213, 226] on icon at bounding box center [1212, 221] width 10 height 10
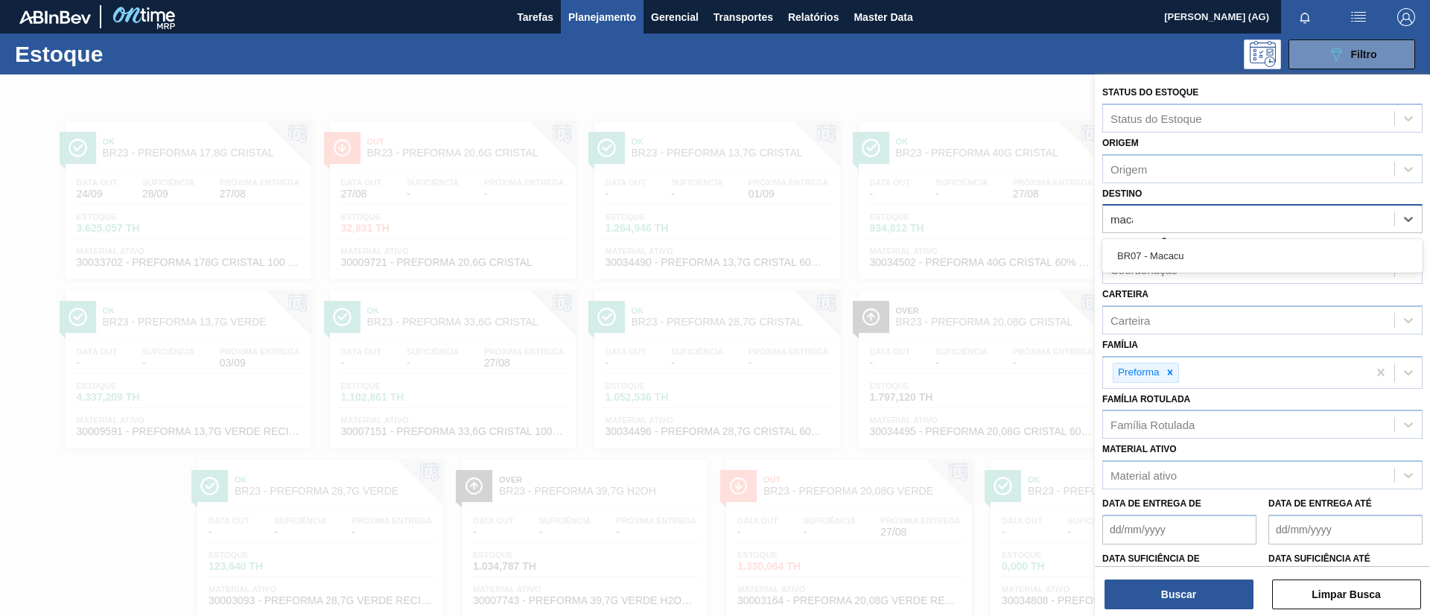
type input "macac"
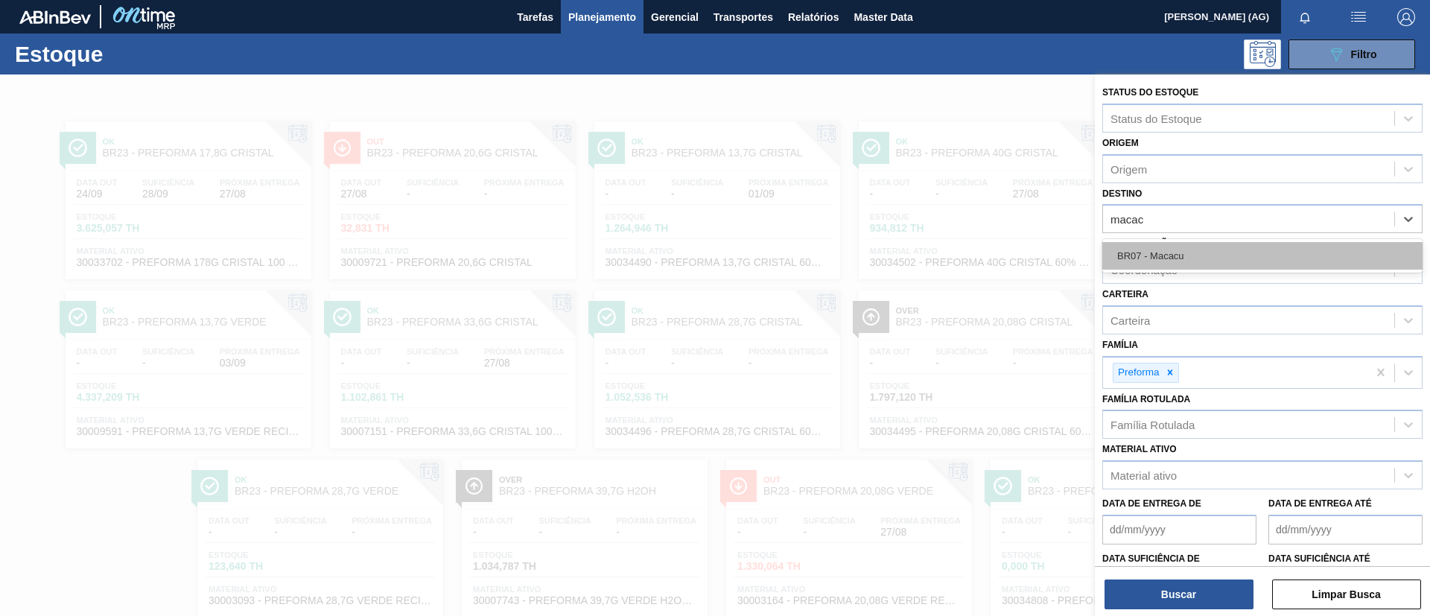
click at [1210, 246] on div "BR07 - Macacu" at bounding box center [1262, 256] width 320 height 28
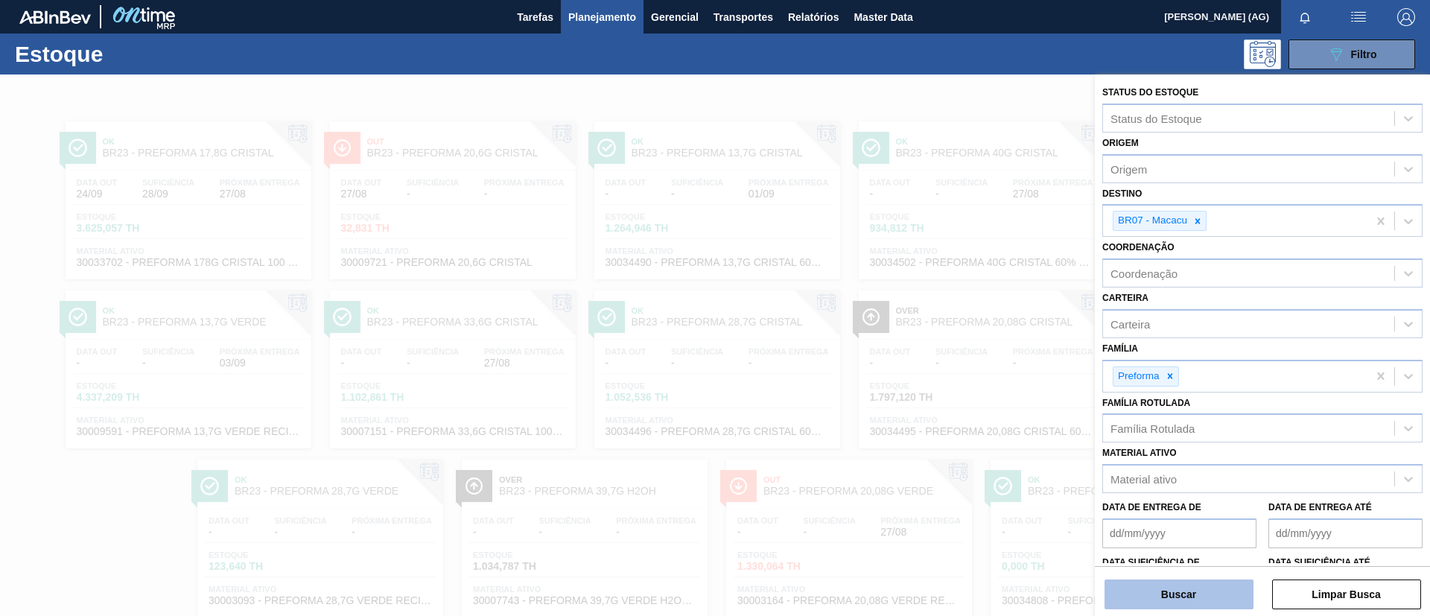
click at [1148, 595] on button "Buscar" at bounding box center [1179, 594] width 149 height 30
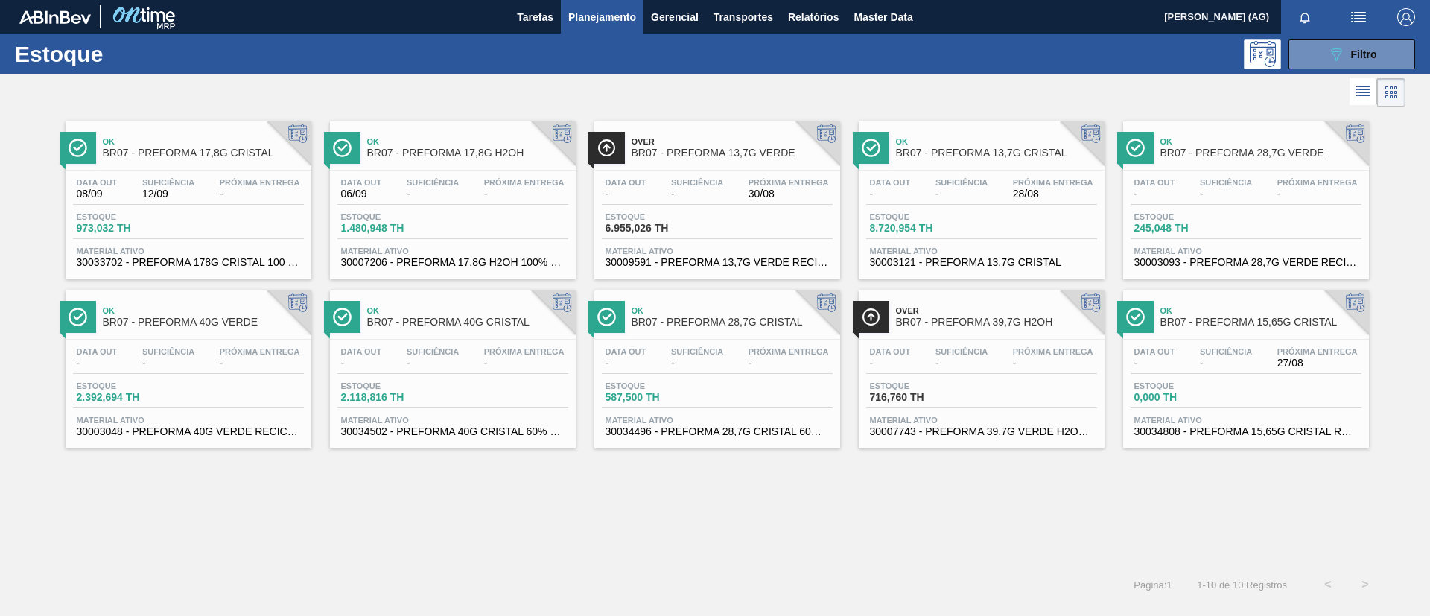
click at [888, 153] on div at bounding box center [871, 148] width 36 height 32
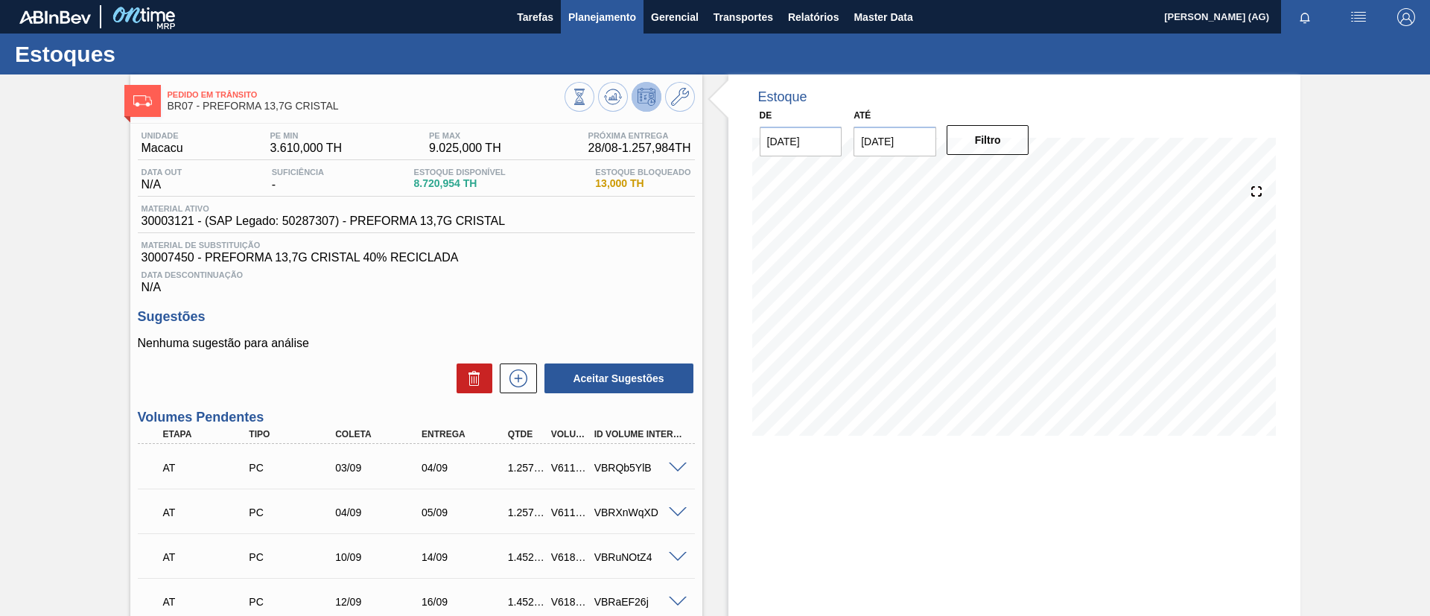
click at [592, 23] on span "Planejamento" at bounding box center [602, 17] width 68 height 18
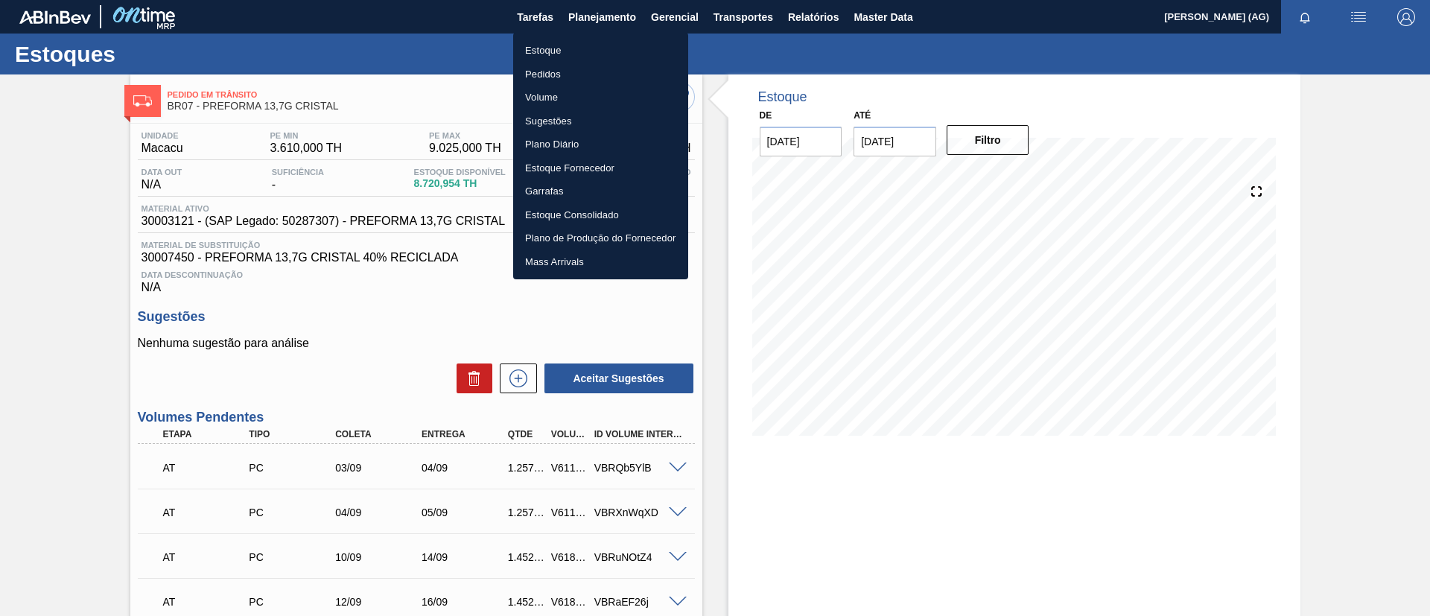
click at [591, 55] on li "Estoque" at bounding box center [600, 51] width 175 height 24
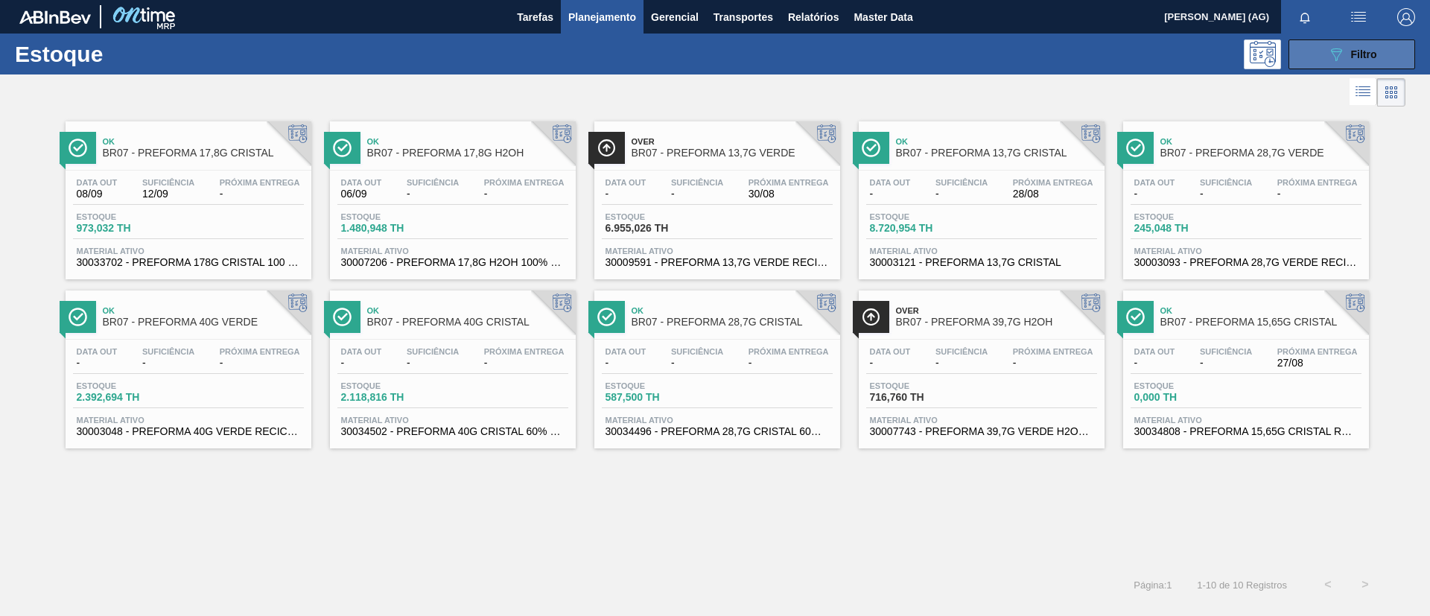
click at [1336, 62] on icon "089F7B8B-B2A5-4AFE-B5C0-19BA573D28AC" at bounding box center [1336, 54] width 18 height 18
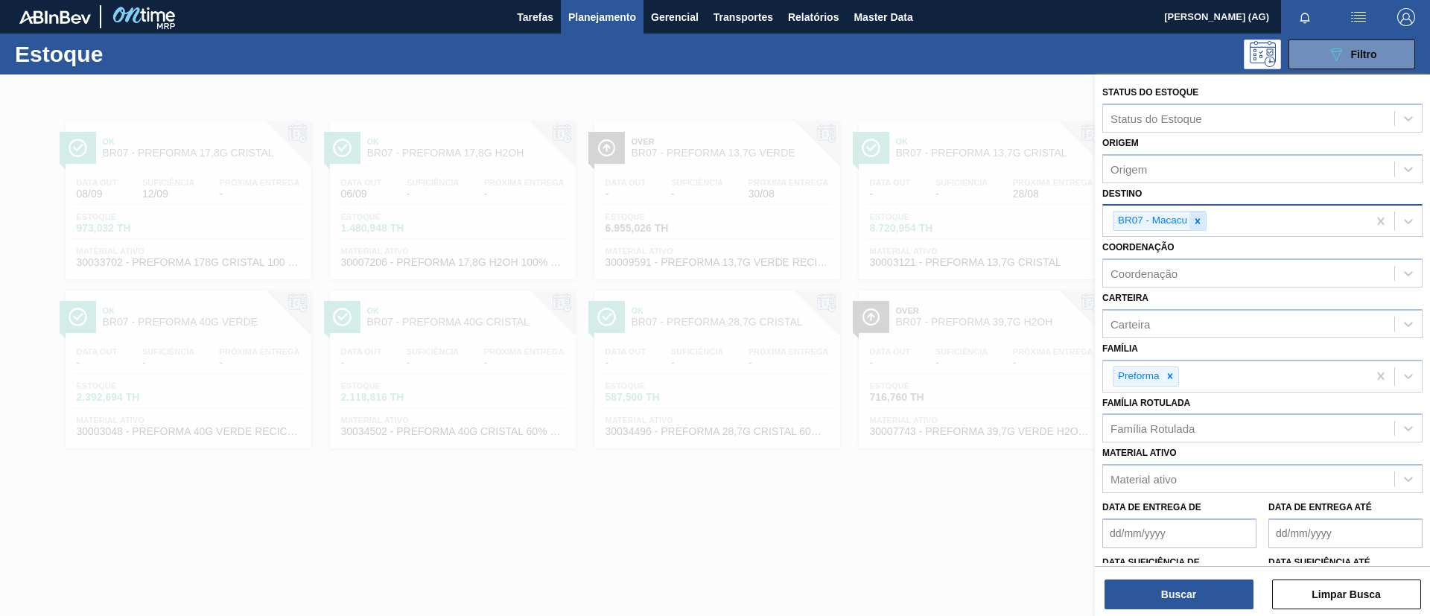
click at [1194, 221] on icon at bounding box center [1198, 221] width 10 height 10
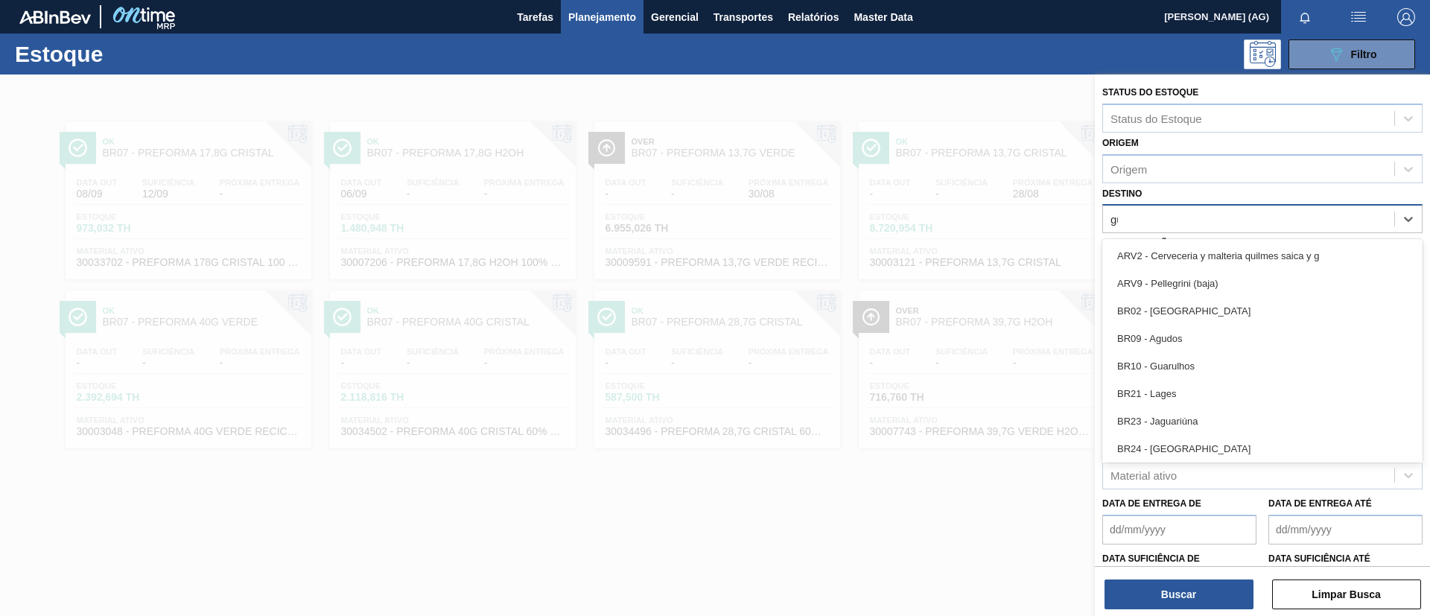
type input "gua"
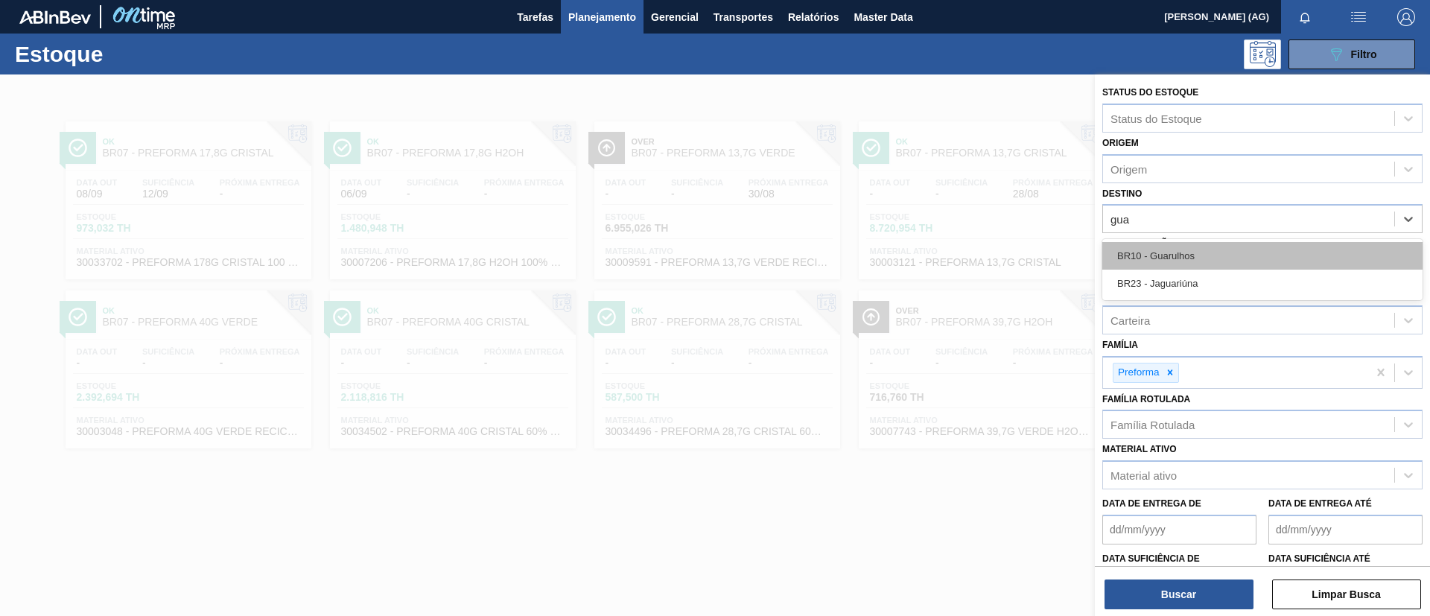
click at [1192, 249] on div "BR10 - Guarulhos" at bounding box center [1262, 256] width 320 height 28
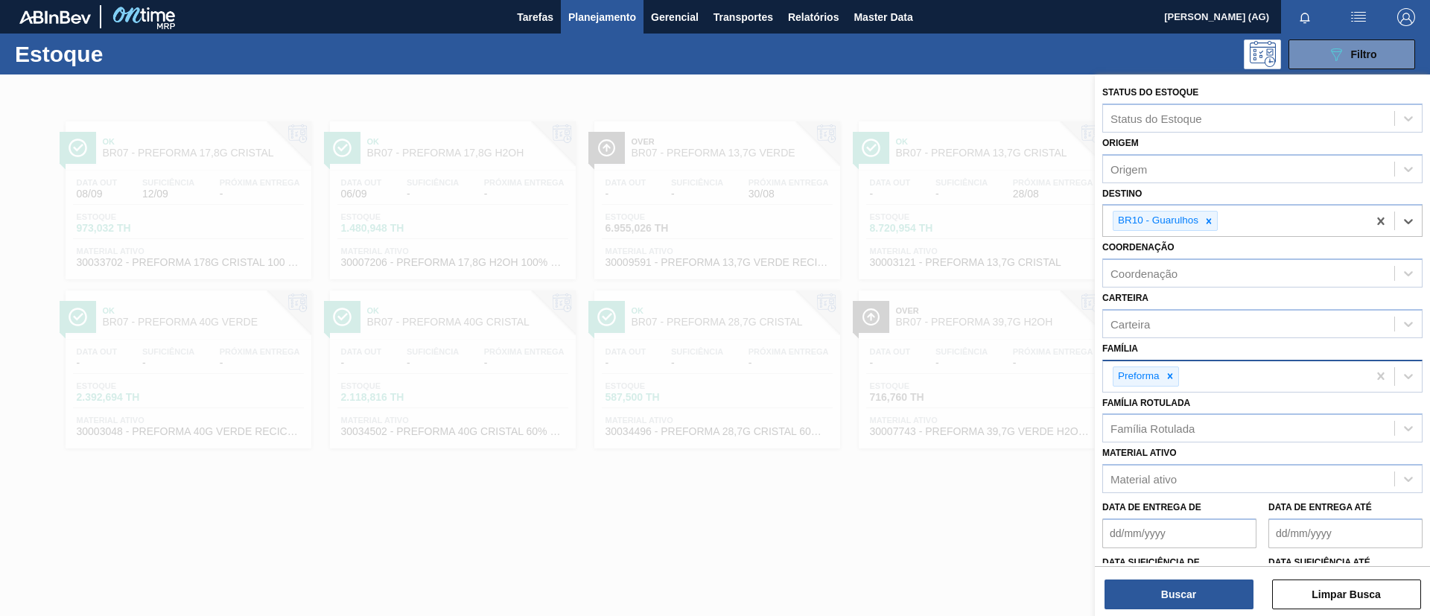
click at [1171, 381] on icon at bounding box center [1170, 376] width 10 height 10
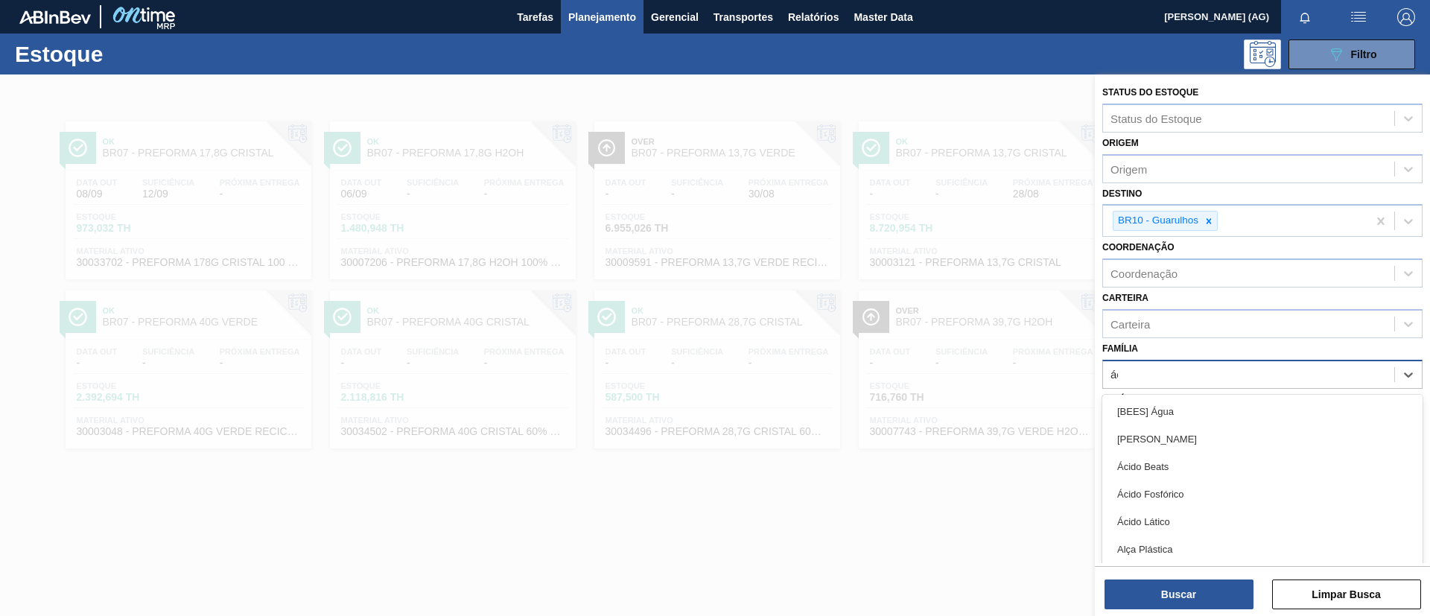
type input "áci"
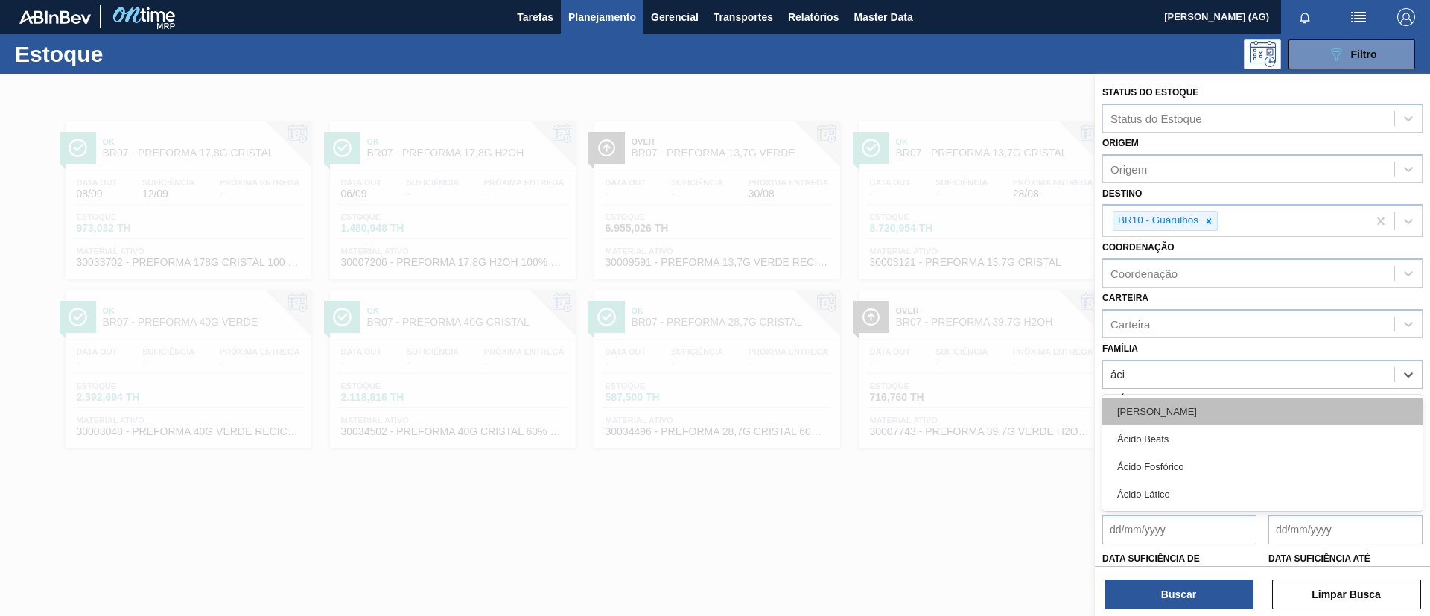
click at [1172, 412] on div "[PERSON_NAME]" at bounding box center [1262, 412] width 320 height 28
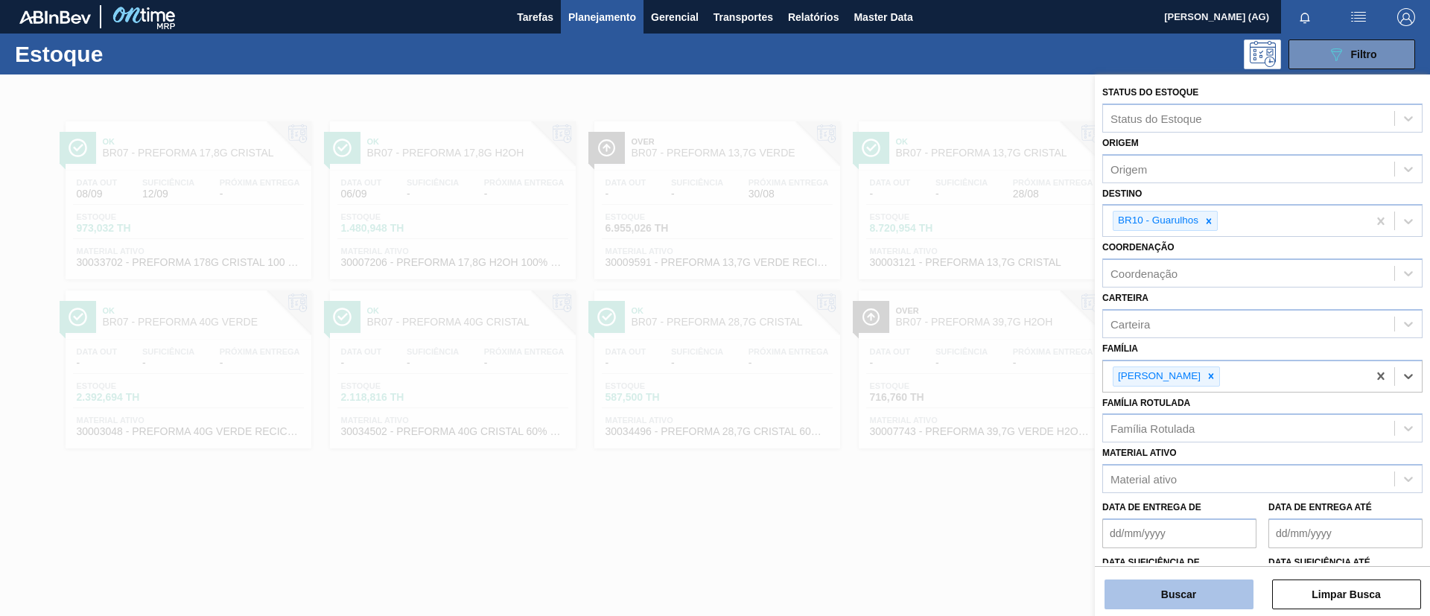
click at [1186, 590] on button "Buscar" at bounding box center [1179, 594] width 149 height 30
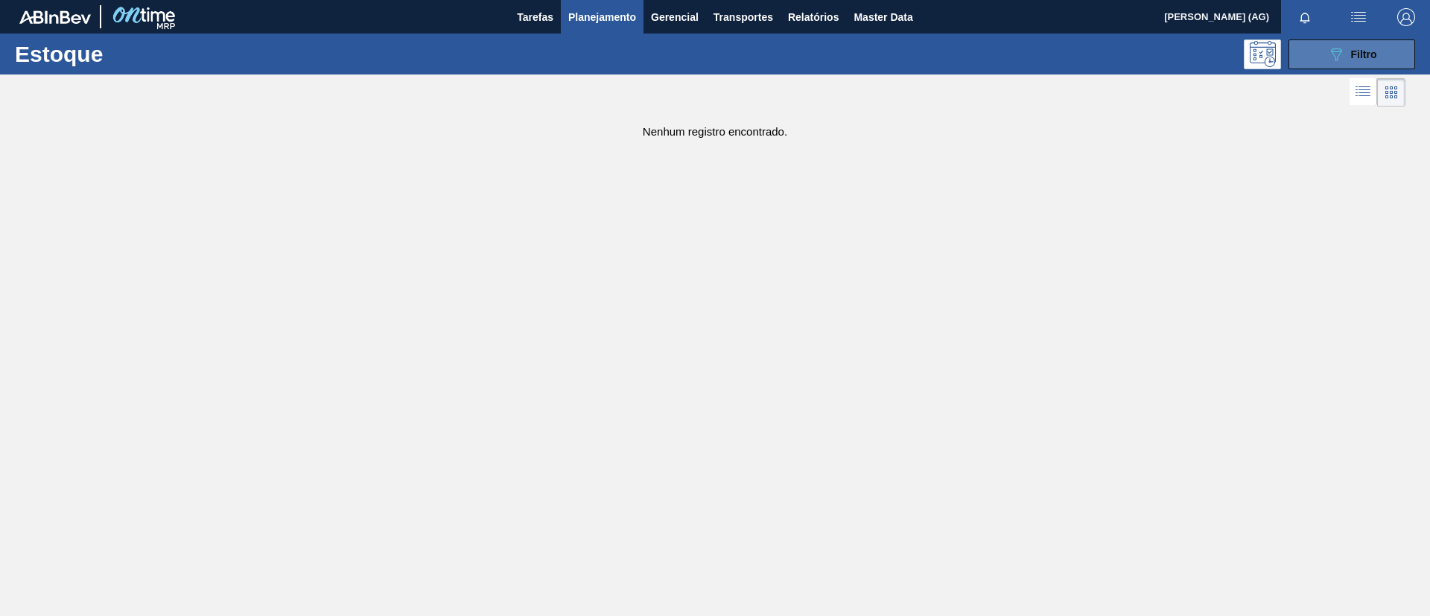
click at [1367, 54] on span "Filtro" at bounding box center [1364, 54] width 26 height 12
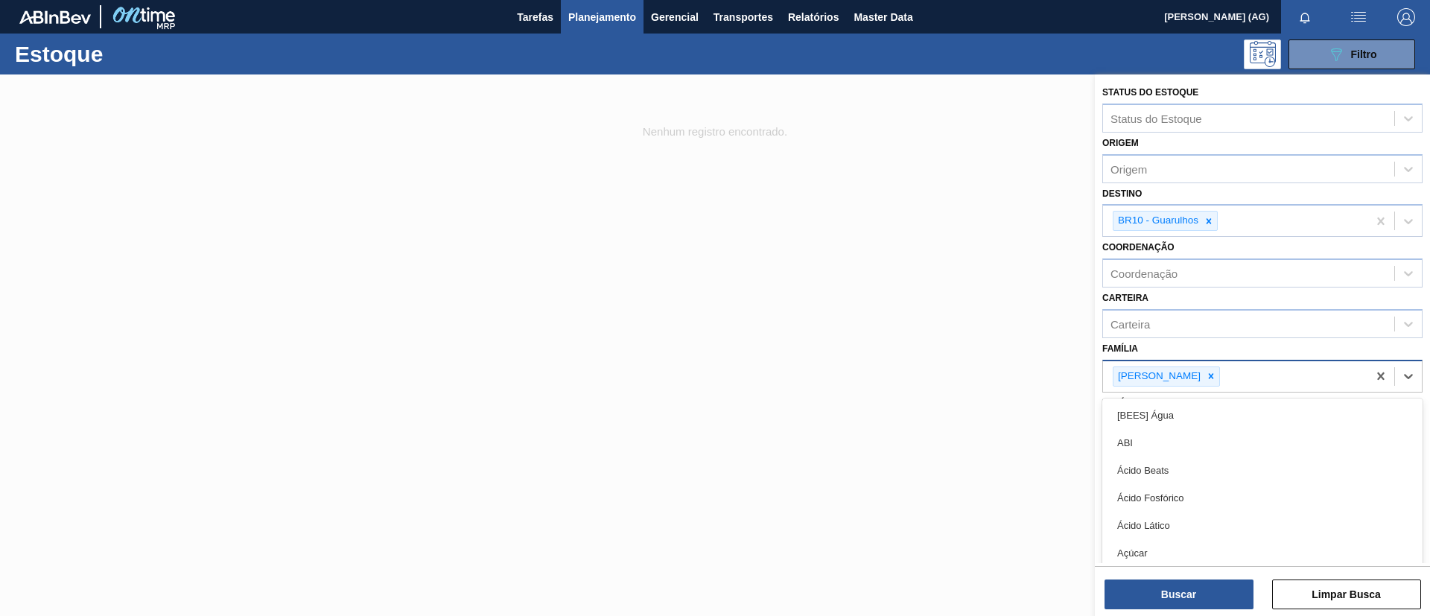
click at [1239, 373] on div "[PERSON_NAME]" at bounding box center [1235, 376] width 264 height 31
type input "a"
type input "ácid"
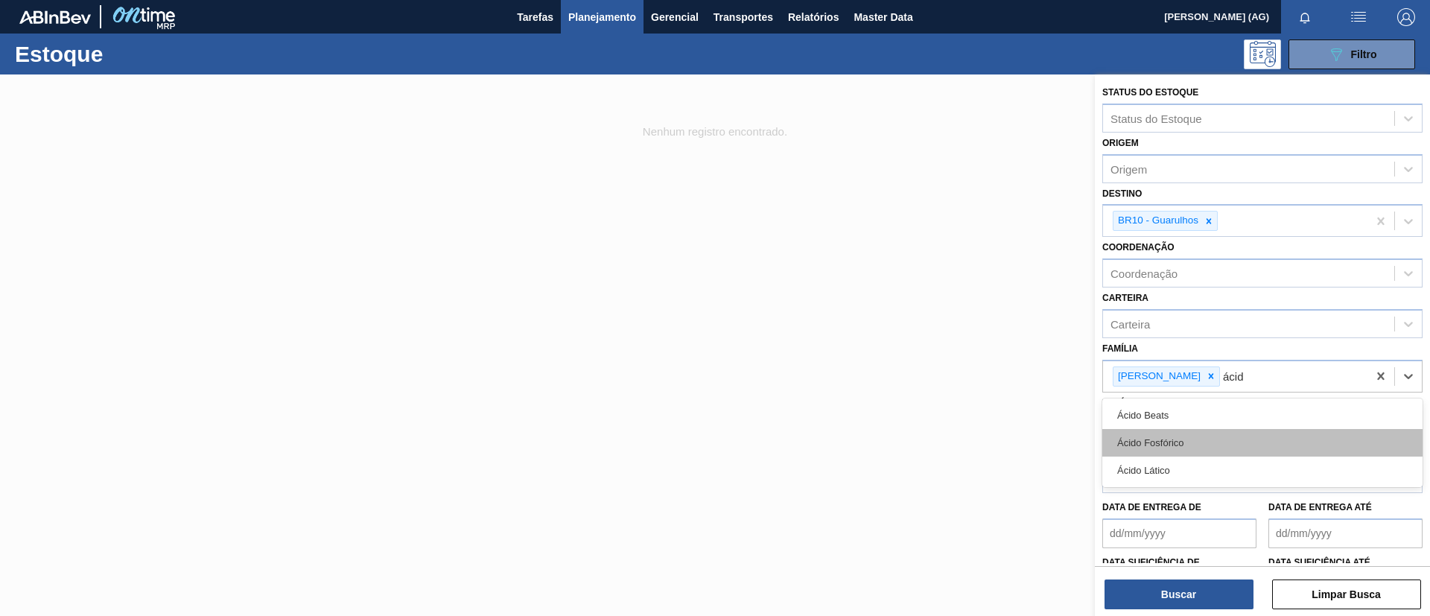
click at [1211, 431] on div "Ácido Fosfórico" at bounding box center [1262, 443] width 320 height 28
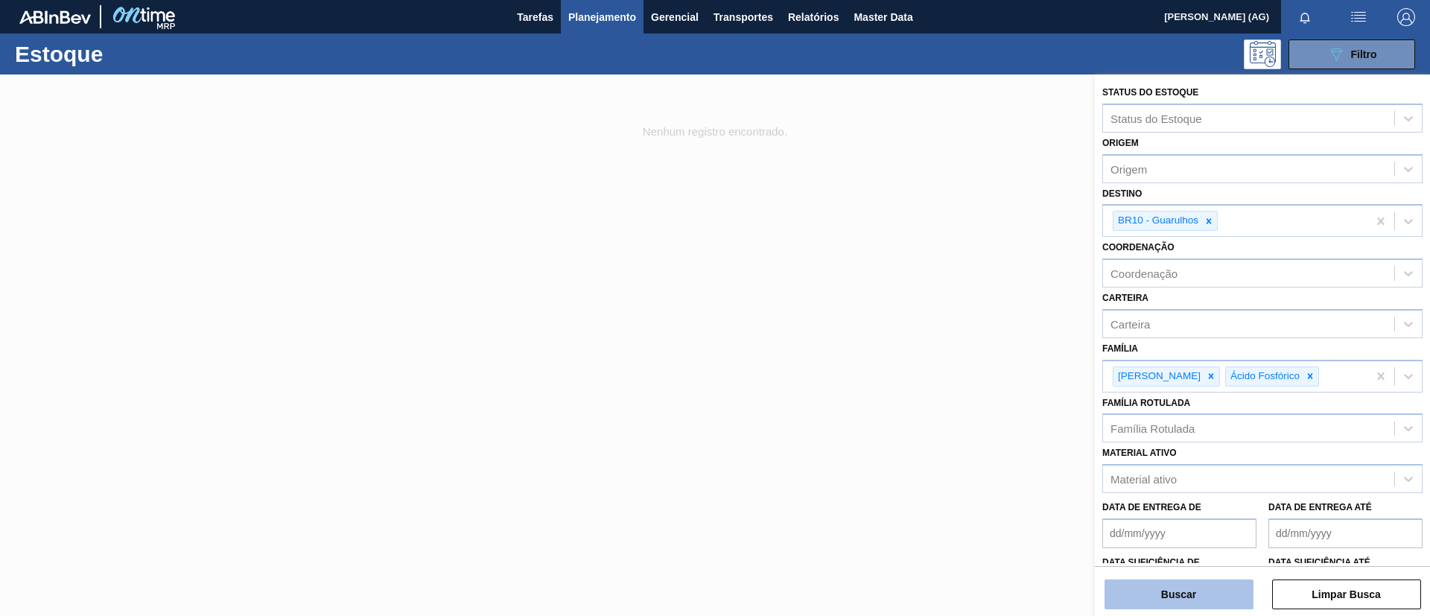
click at [1160, 587] on button "Buscar" at bounding box center [1179, 594] width 149 height 30
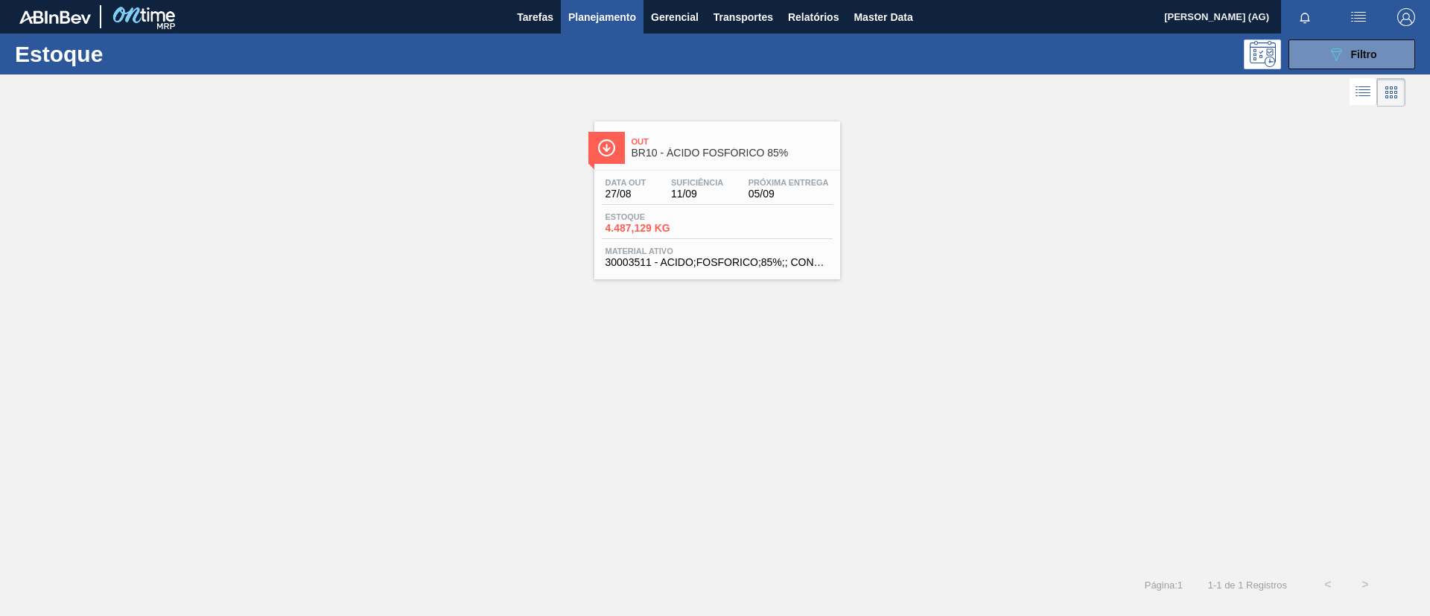
click at [612, 148] on img at bounding box center [606, 148] width 19 height 19
